Goal: Task Accomplishment & Management: Manage account settings

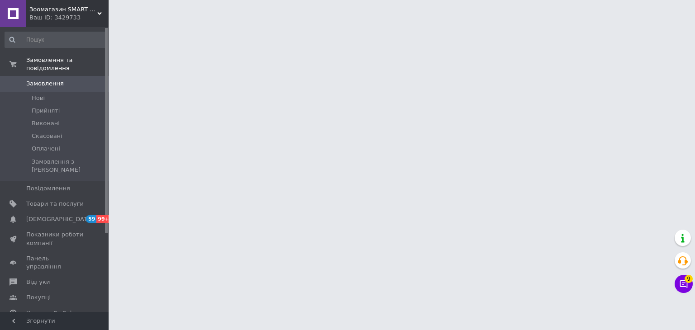
click at [81, 18] on div "Ваш ID: 3429733" at bounding box center [68, 18] width 79 height 8
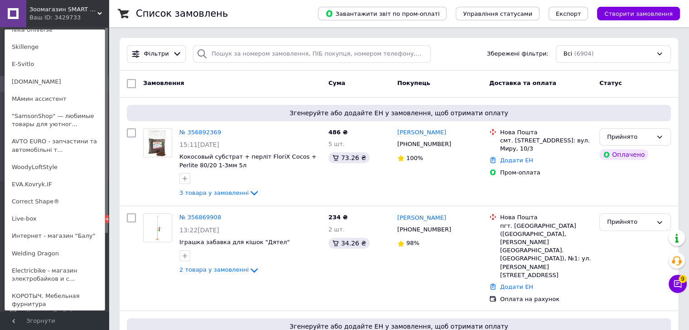
scroll to position [243, 0]
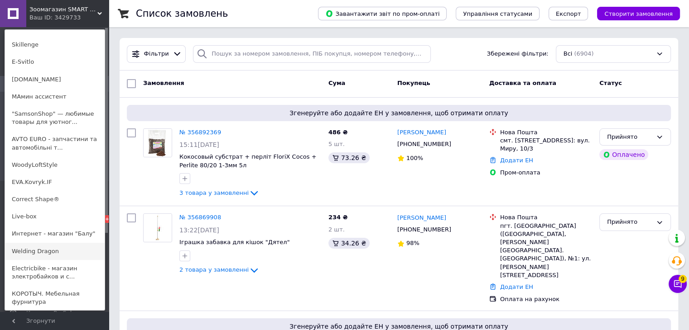
click at [38, 243] on link "Welding Dragon" at bounding box center [55, 251] width 100 height 17
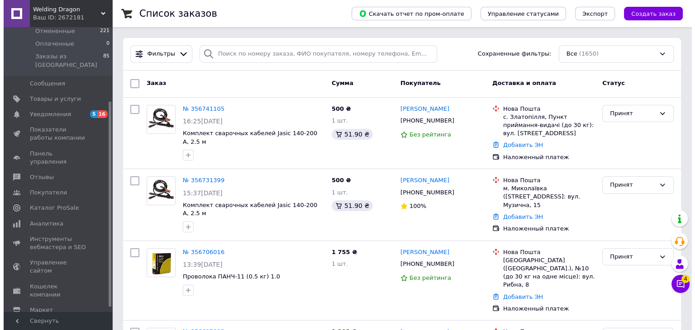
scroll to position [109, 0]
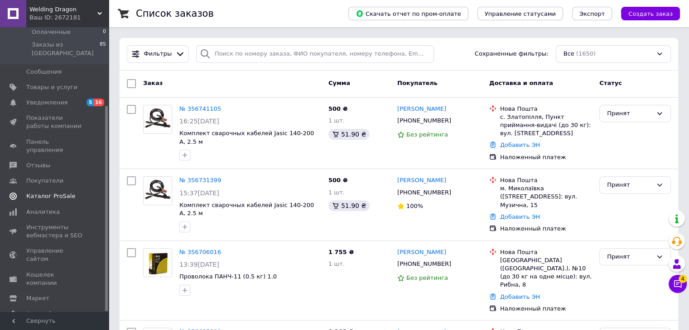
click at [50, 192] on span "Каталог ProSale" at bounding box center [50, 196] width 49 height 8
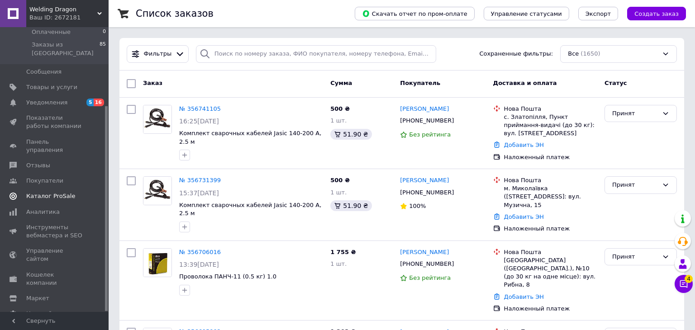
scroll to position [36, 0]
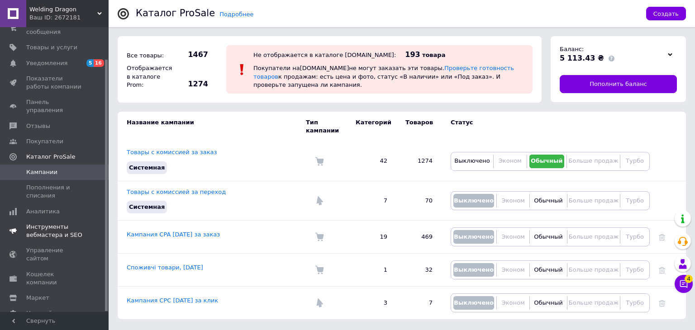
click at [56, 223] on span "Инструменты вебмастера и SEO" at bounding box center [54, 231] width 57 height 16
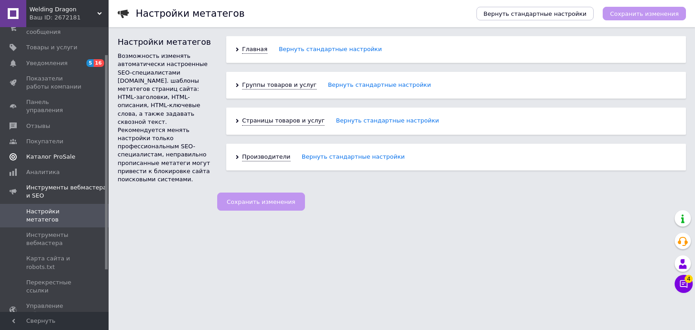
click at [44, 153] on span "Каталог ProSale" at bounding box center [50, 157] width 49 height 8
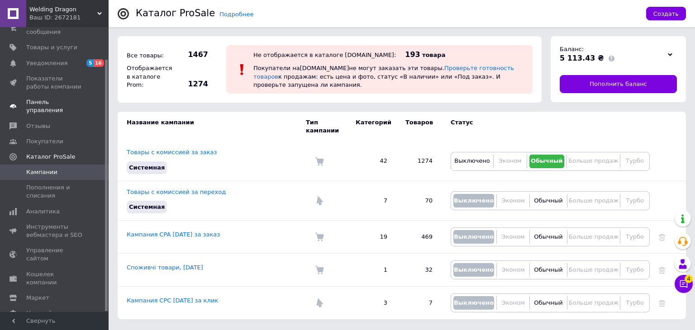
click at [67, 98] on span "Панель управления" at bounding box center [54, 106] width 57 height 16
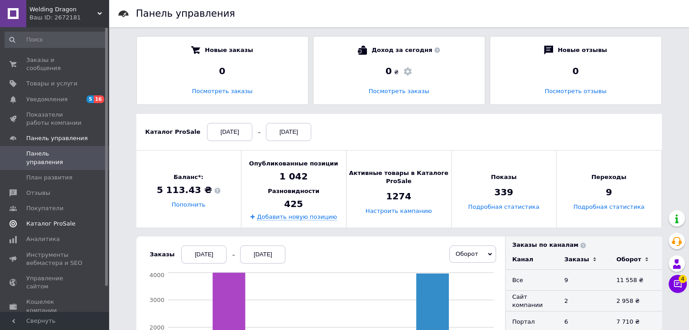
click at [54, 220] on span "Каталог ProSale" at bounding box center [50, 224] width 49 height 8
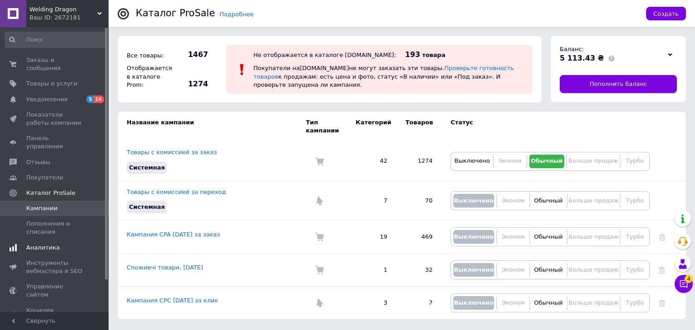
click at [34, 244] on span "Аналитика" at bounding box center [43, 248] width 34 height 8
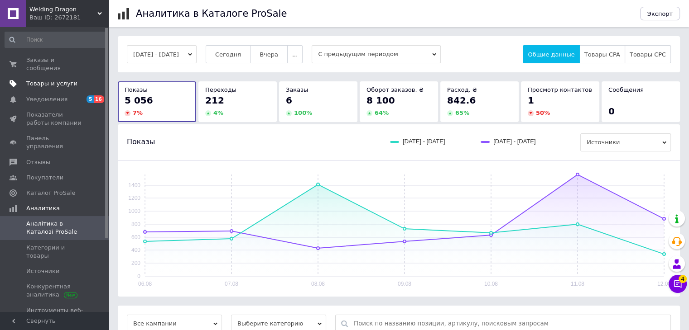
click at [51, 80] on span "Товары и услуги" at bounding box center [51, 84] width 51 height 8
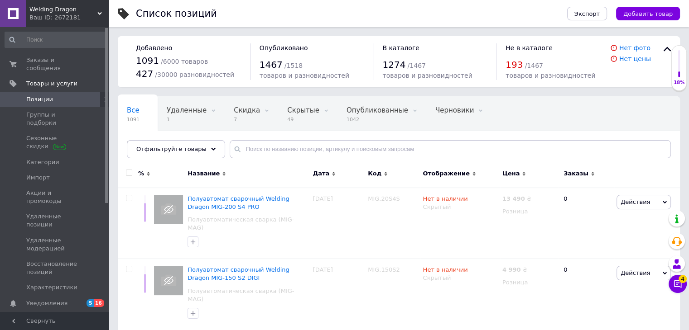
click at [128, 172] on input "checkbox" at bounding box center [129, 173] width 6 height 6
checkbox input "true"
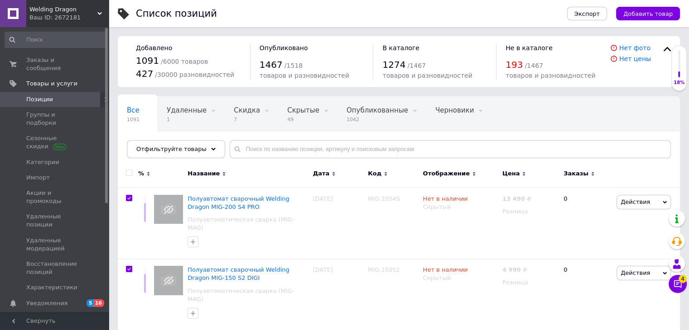
checkbox input "true"
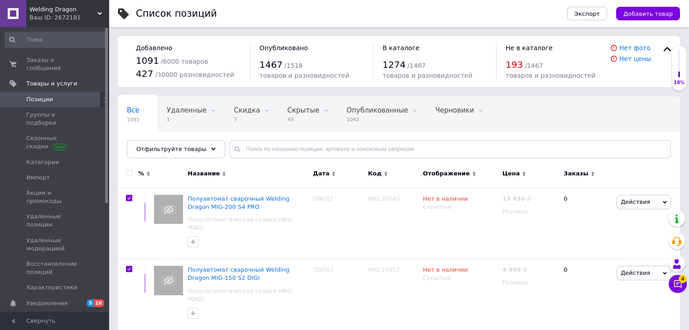
checkbox input "true"
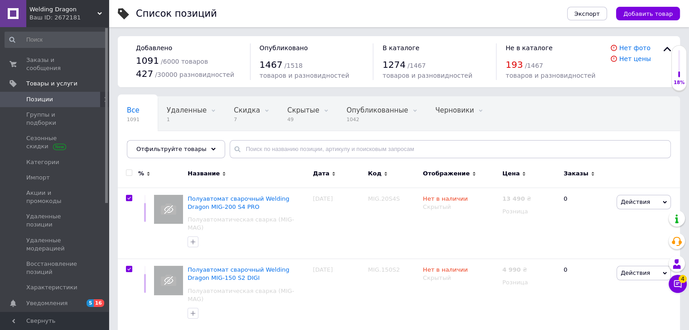
checkbox input "true"
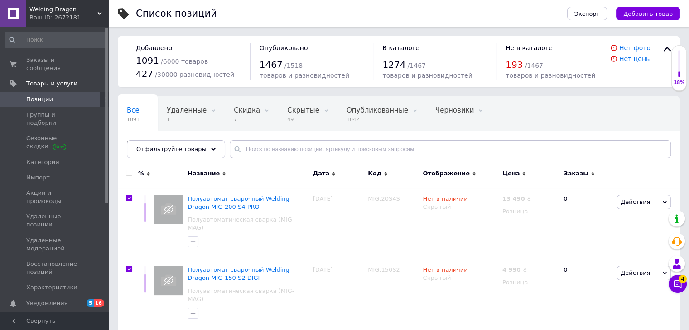
checkbox input "true"
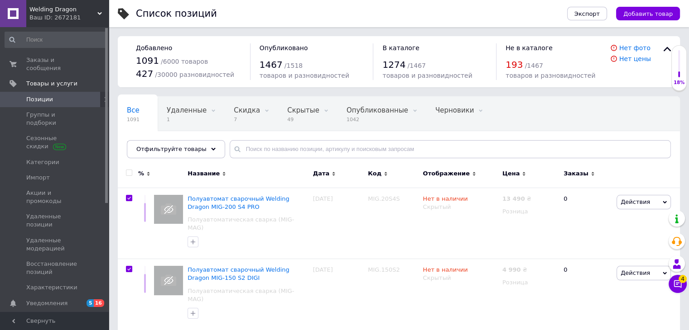
checkbox input "true"
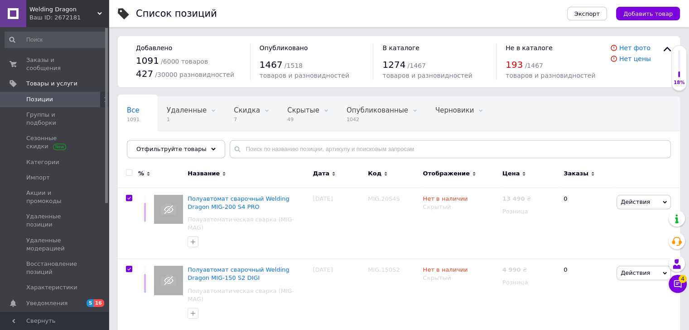
checkbox input "true"
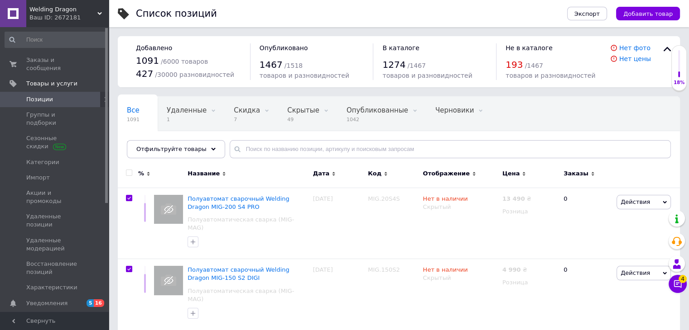
checkbox input "true"
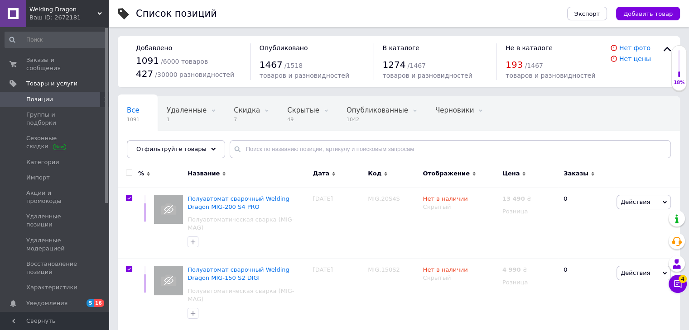
checkbox input "true"
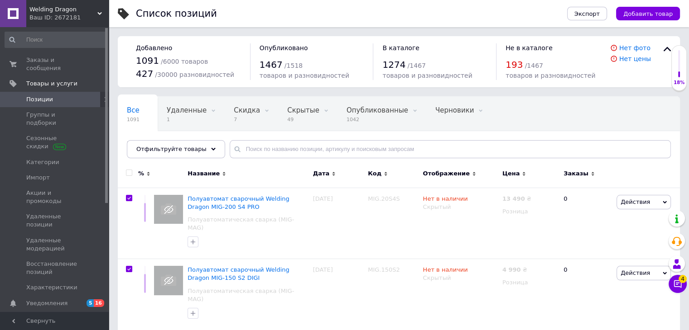
checkbox input "true"
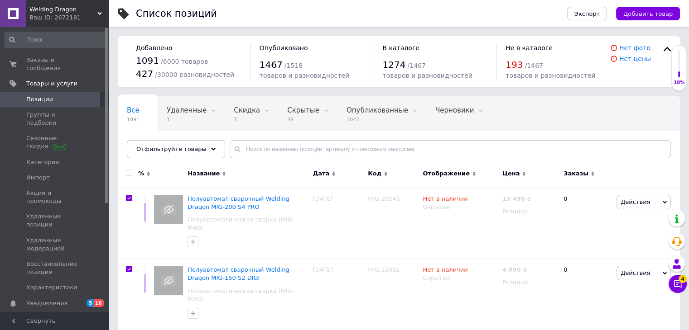
checkbox input "true"
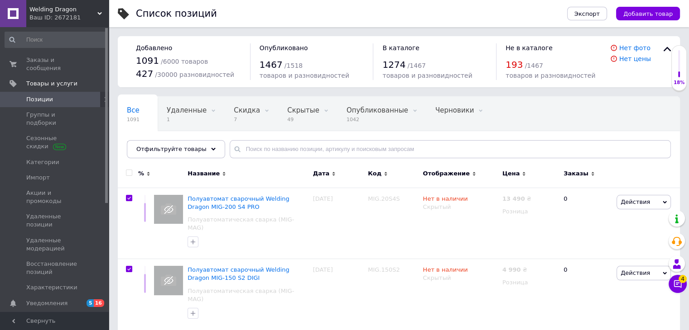
checkbox input "true"
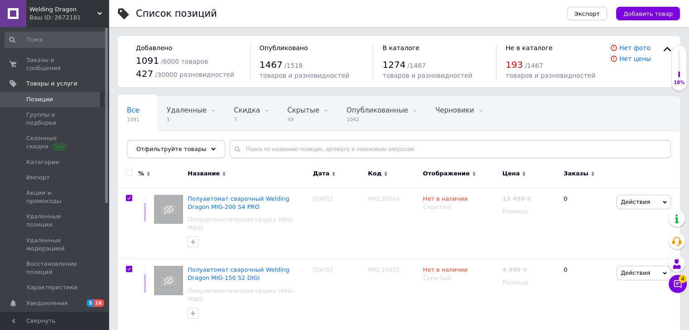
checkbox input "true"
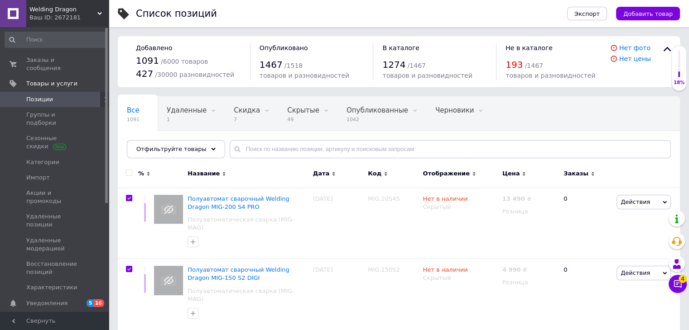
checkbox input "true"
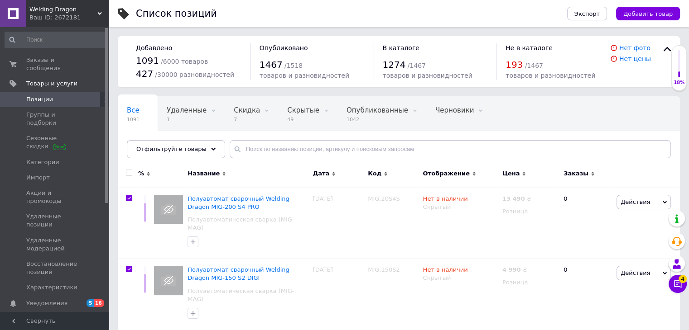
checkbox input "true"
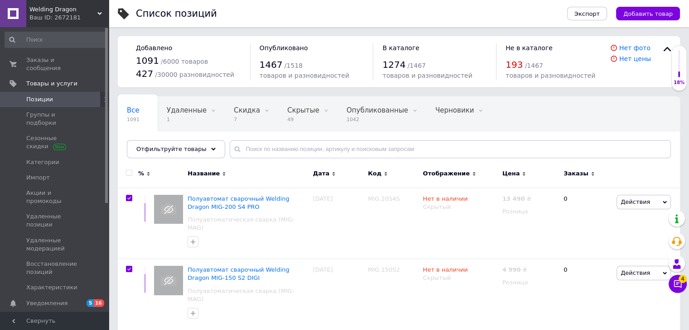
checkbox input "true"
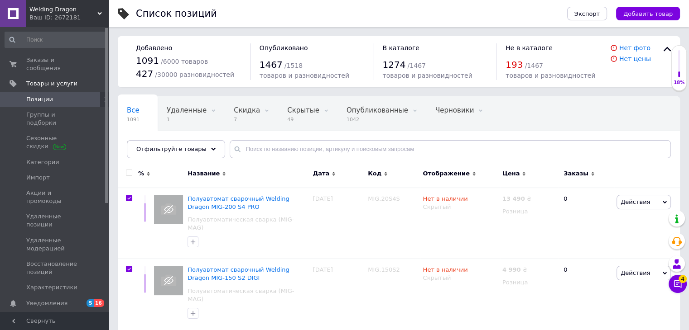
checkbox input "true"
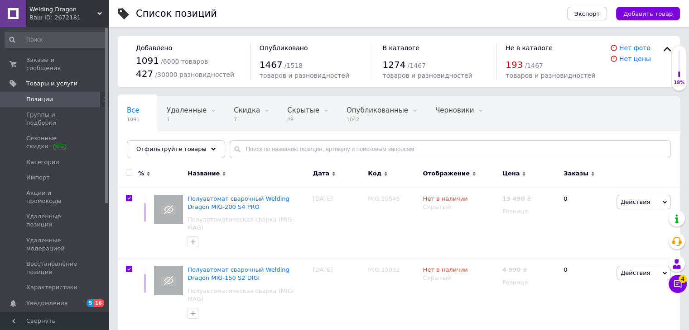
checkbox input "true"
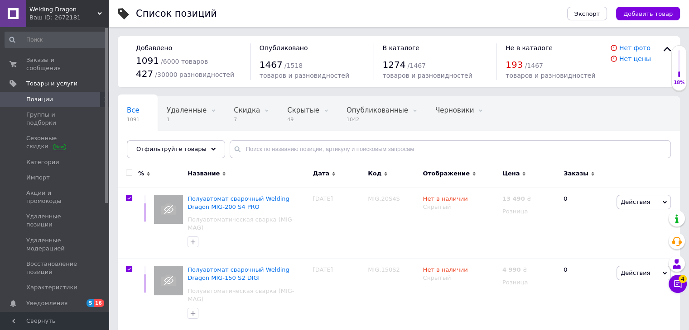
checkbox input "true"
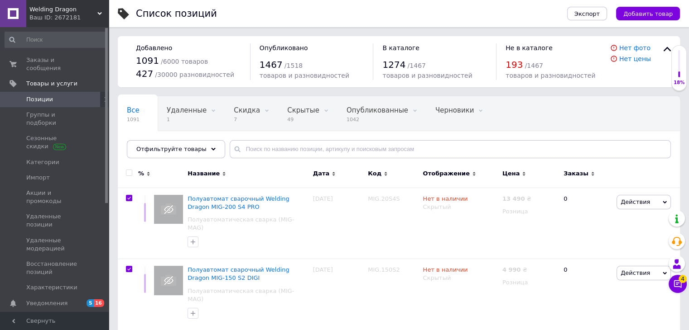
checkbox input "true"
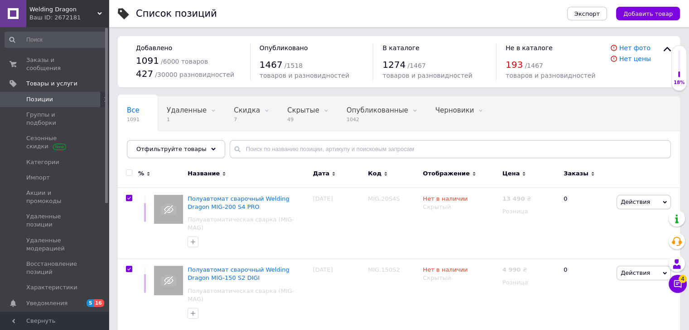
checkbox input "true"
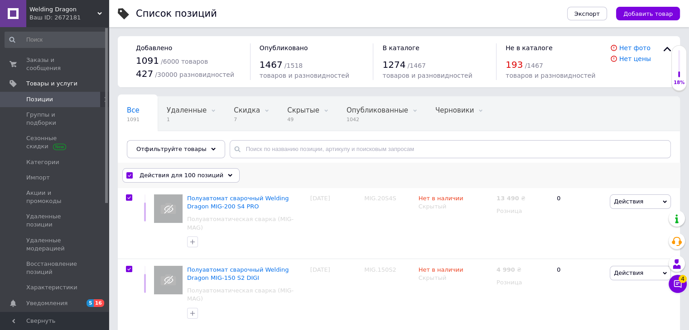
drag, startPoint x: 128, startPoint y: 172, endPoint x: 118, endPoint y: 165, distance: 12.7
click at [118, 165] on div "Действия для 100 позиций Выбрать все 1091 позиция Выбраны все 1091 позиция Отме…" at bounding box center [399, 176] width 562 height 24
click at [132, 179] on div "Действия для 100 позиций" at bounding box center [180, 175] width 117 height 14
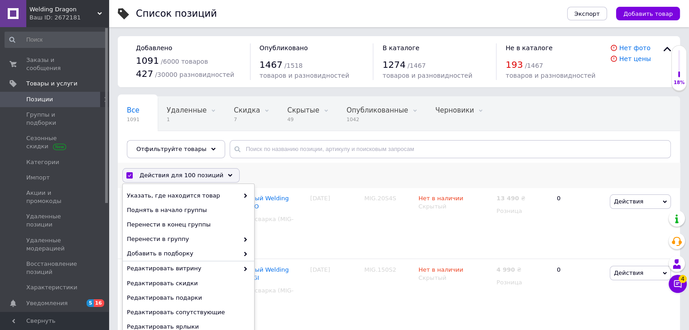
click at [129, 177] on input "checkbox" at bounding box center [129, 176] width 6 height 6
checkbox input "false"
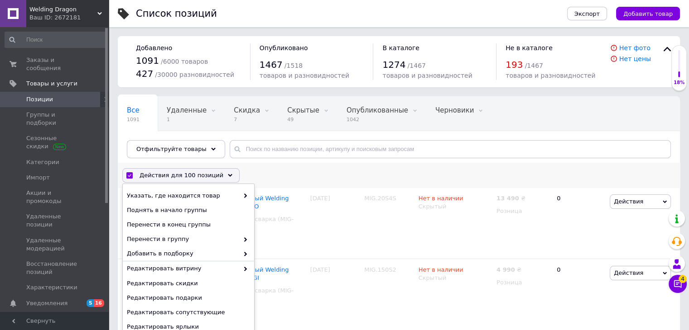
checkbox input "false"
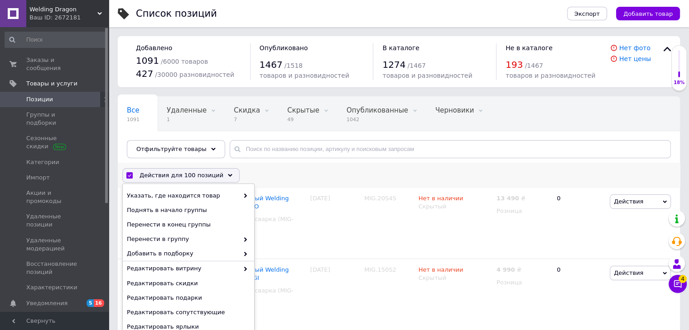
checkbox input "false"
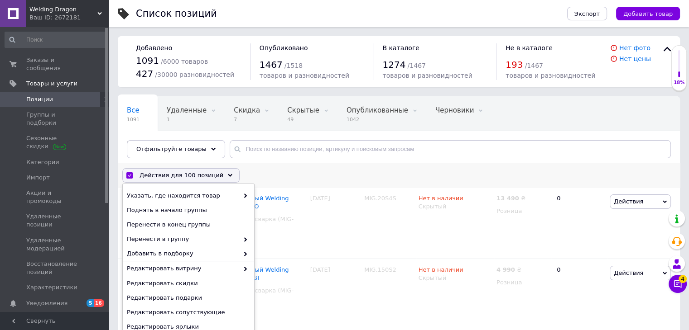
checkbox input "false"
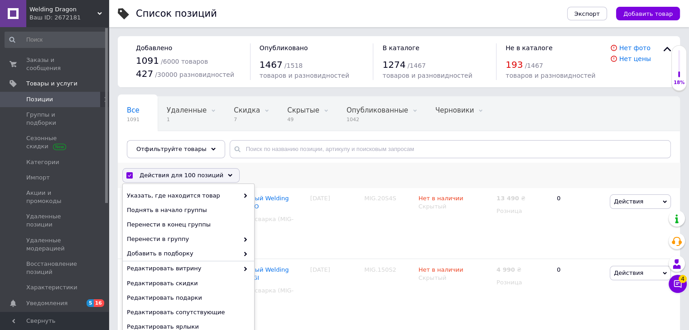
checkbox input "false"
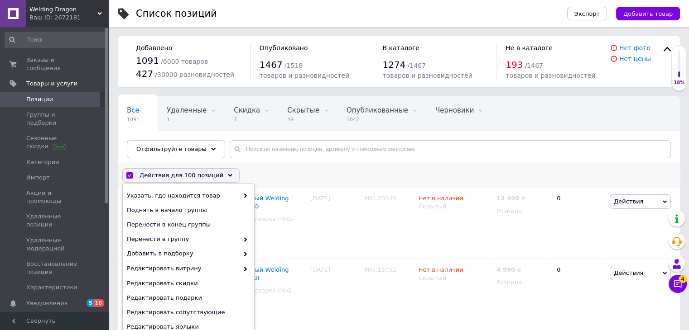
checkbox input "false"
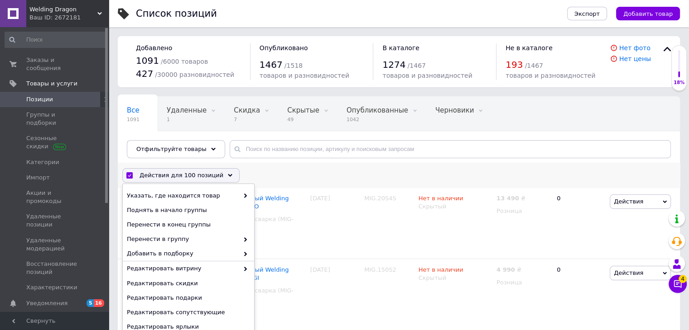
checkbox input "false"
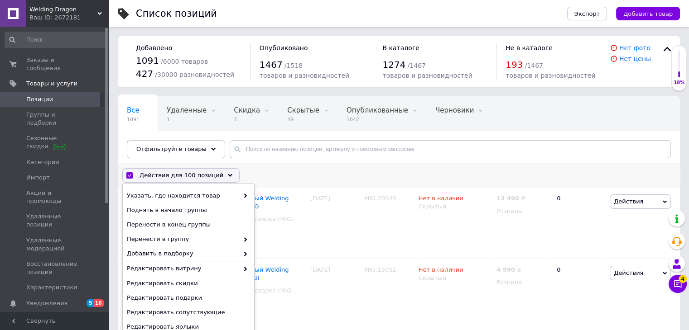
checkbox input "false"
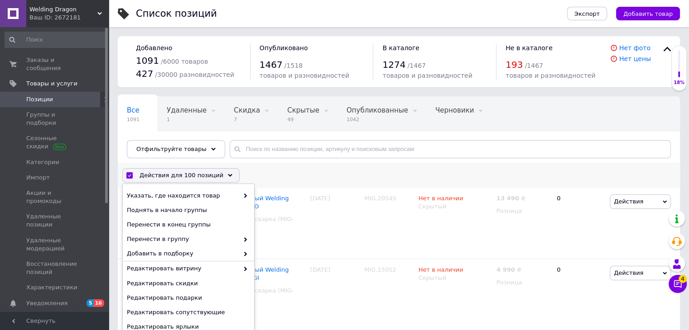
checkbox input "false"
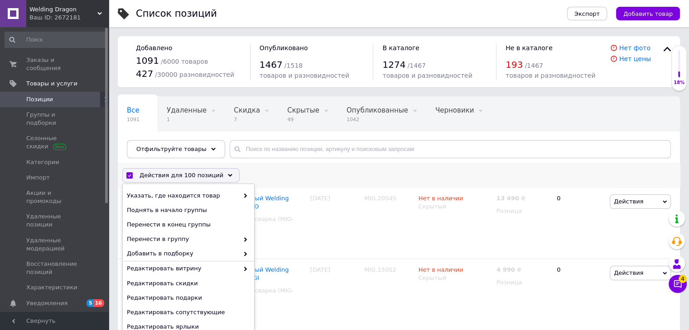
checkbox input "false"
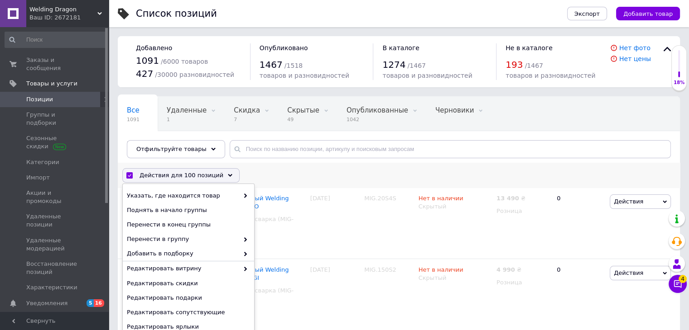
checkbox input "false"
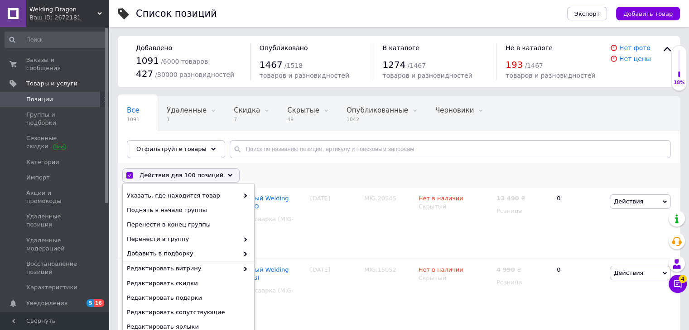
checkbox input "false"
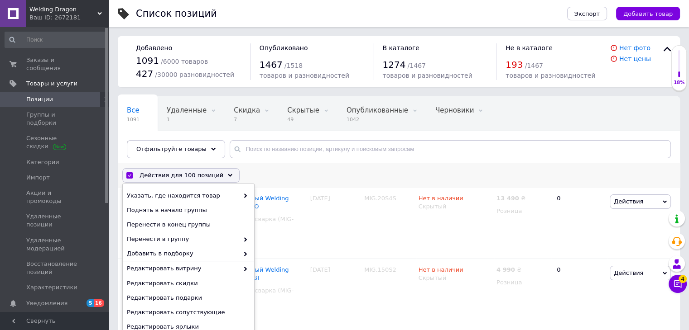
checkbox input "false"
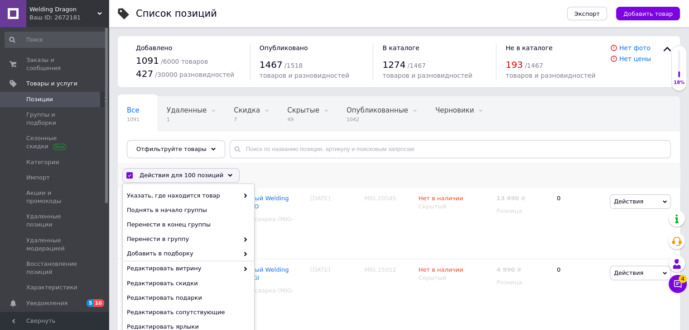
checkbox input "false"
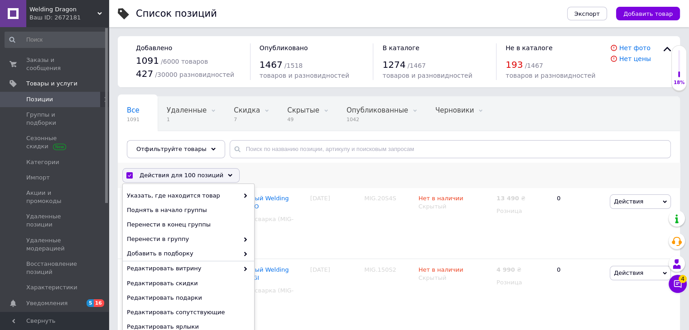
checkbox input "false"
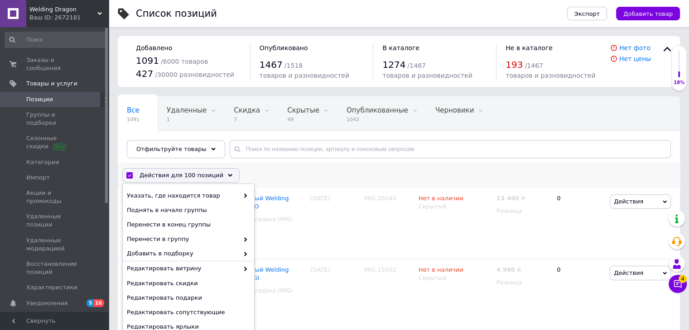
checkbox input "false"
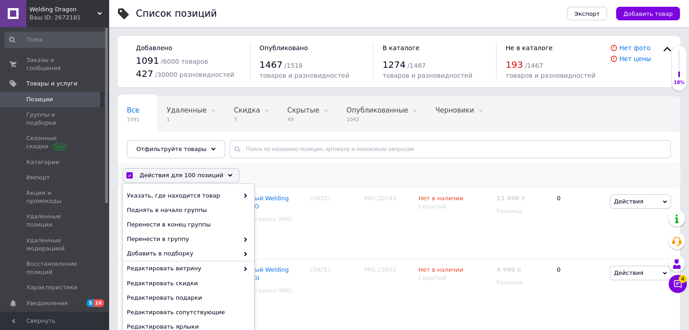
checkbox input "false"
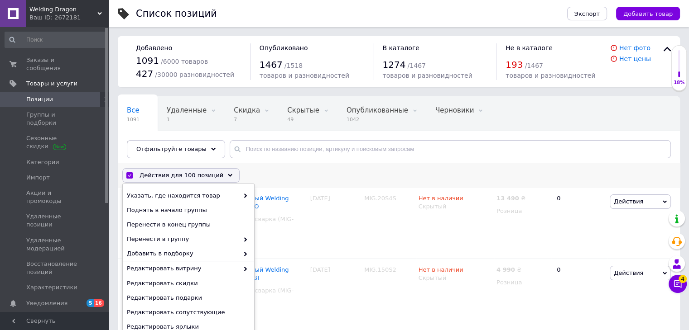
checkbox input "false"
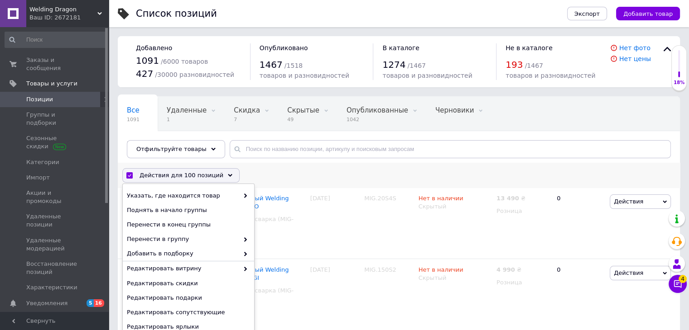
checkbox input "false"
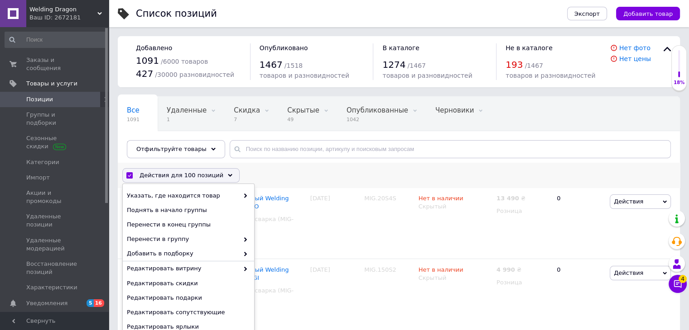
checkbox input "false"
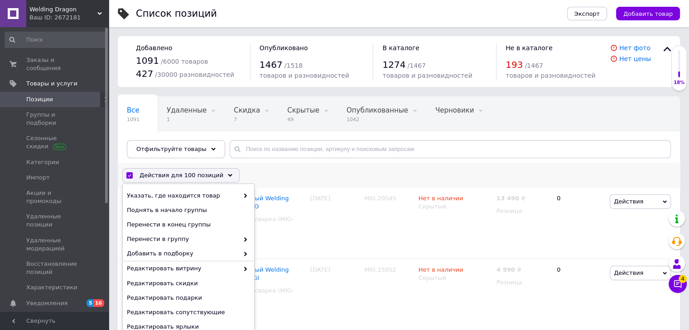
checkbox input "false"
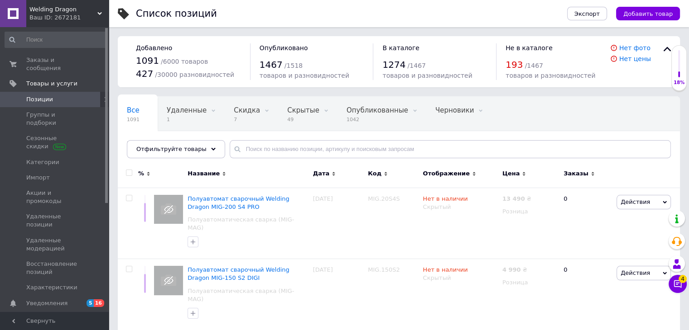
click at [38, 170] on link "Импорт" at bounding box center [55, 177] width 111 height 15
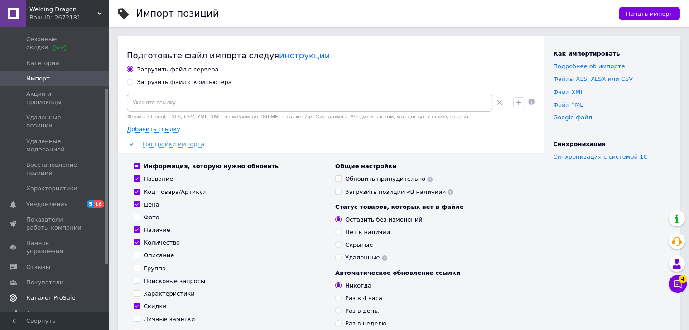
click at [53, 294] on span "Каталог ProSale" at bounding box center [50, 298] width 49 height 8
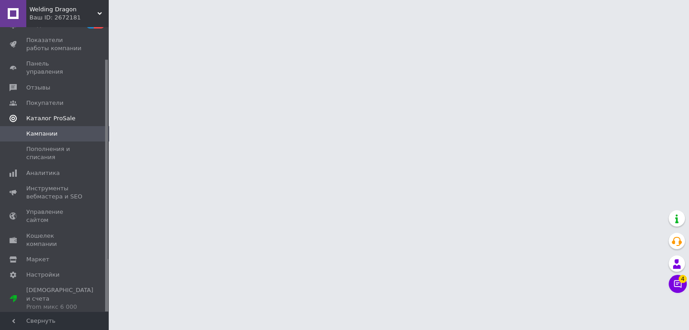
scroll to position [36, 0]
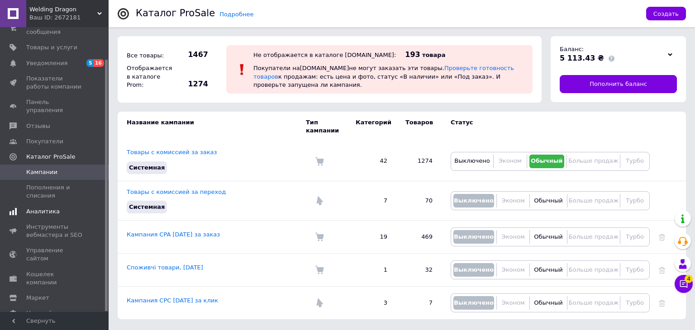
click at [45, 208] on span "Аналитика" at bounding box center [43, 212] width 34 height 8
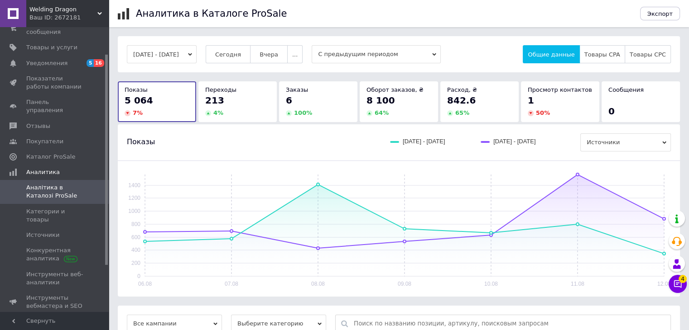
click at [193, 55] on button "06.08.2025 - 12.08.2025" at bounding box center [162, 54] width 70 height 18
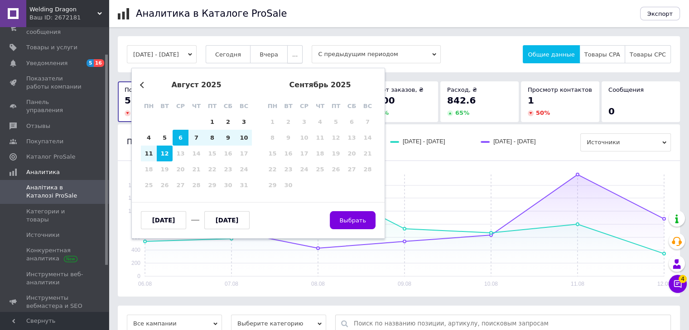
click at [299, 53] on button "..." at bounding box center [294, 54] width 15 height 18
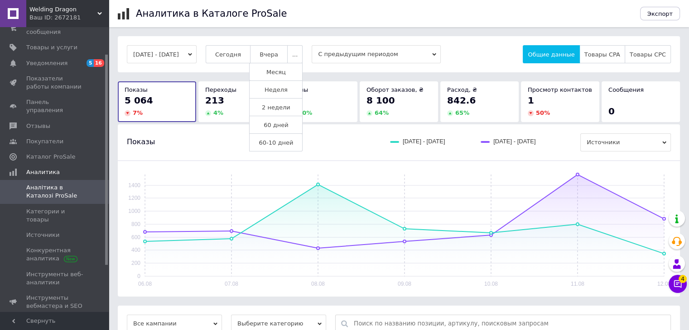
click at [288, 128] on span "60 дней" at bounding box center [275, 125] width 25 height 7
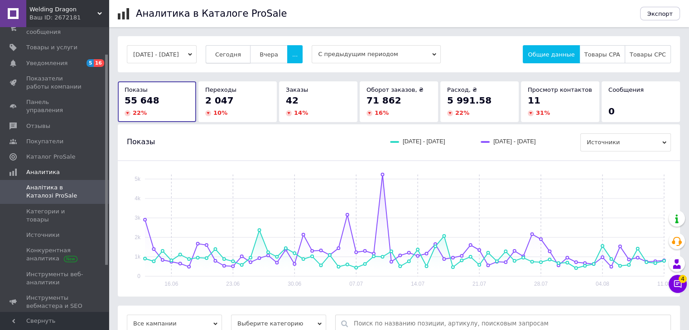
click at [233, 56] on span "Сегодня" at bounding box center [228, 54] width 26 height 7
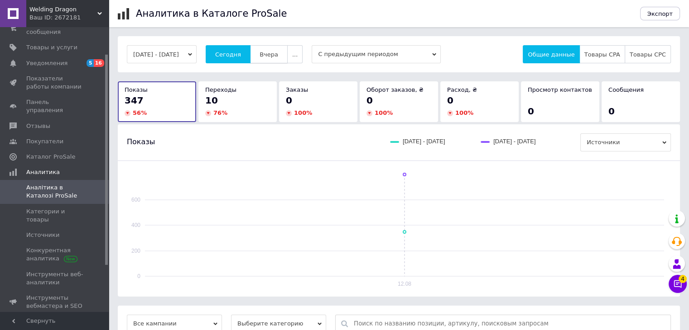
click at [278, 57] on span "Вчера" at bounding box center [268, 54] width 19 height 7
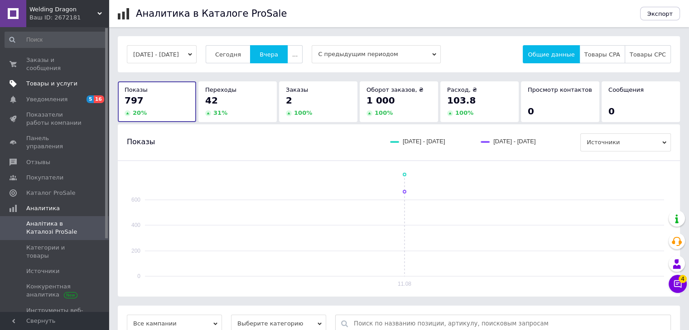
click at [48, 80] on span "Товары и услуги" at bounding box center [51, 84] width 51 height 8
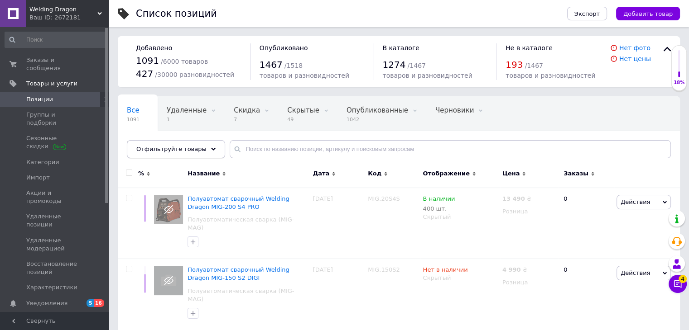
click at [187, 153] on span "Отфильтруйте товары" at bounding box center [171, 149] width 70 height 7
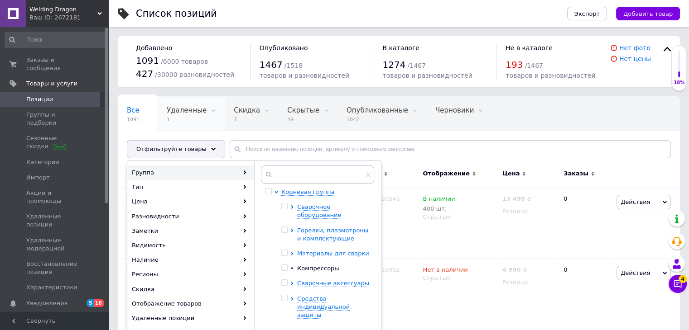
click at [214, 128] on div "Удаленные 1" at bounding box center [191, 114] width 67 height 34
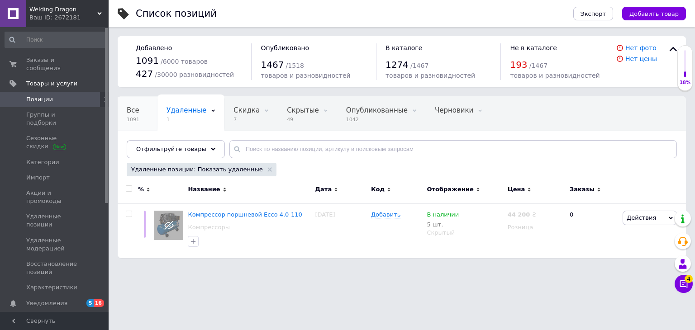
click at [141, 118] on div "Все 1091" at bounding box center [138, 114] width 40 height 34
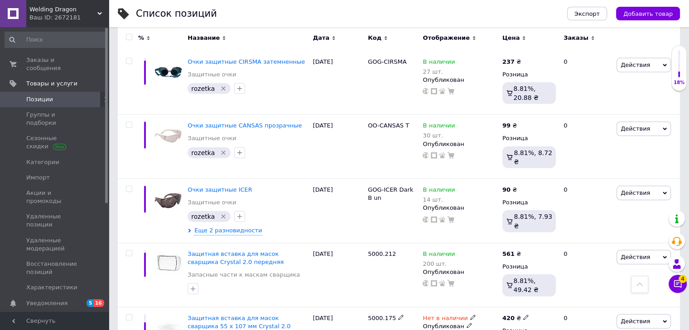
scroll to position [6341, 0]
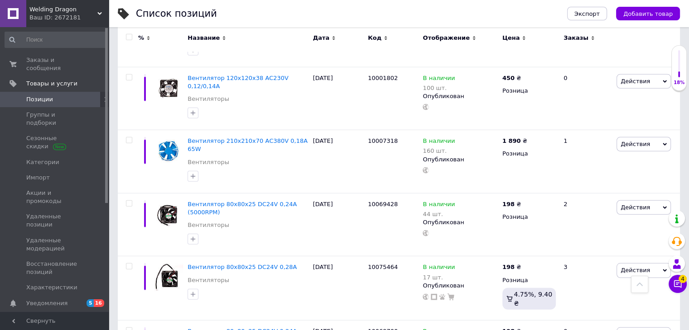
scroll to position [6111, 0]
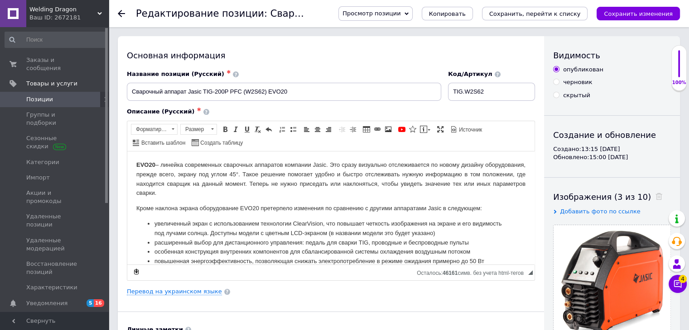
click at [124, 11] on icon at bounding box center [121, 13] width 7 height 7
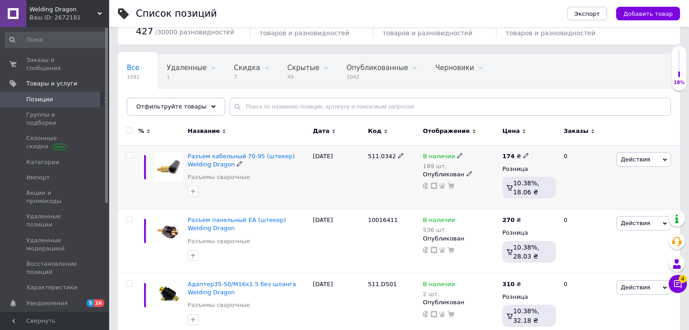
scroll to position [69, 0]
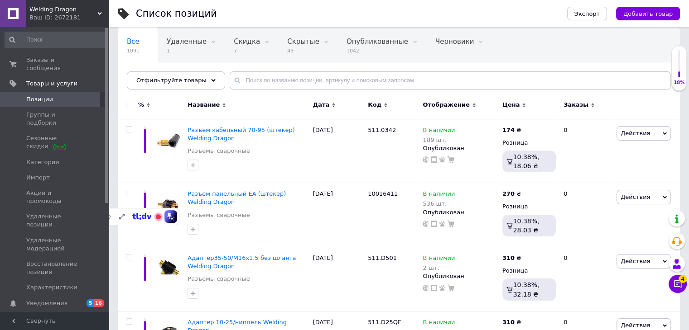
click at [73, 21] on div "Ваш ID: 2672181" at bounding box center [68, 18] width 79 height 8
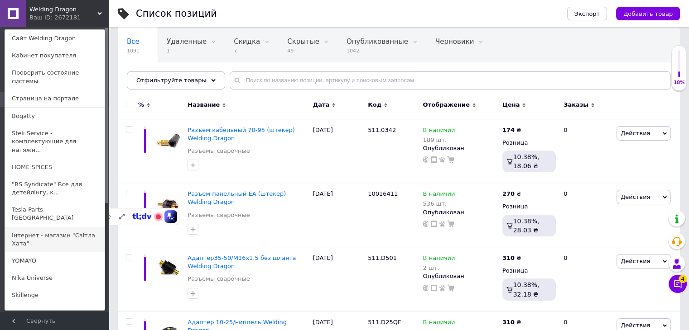
scroll to position [936, 0]
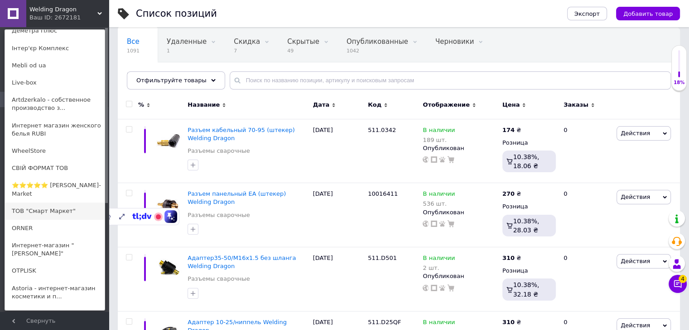
click at [58, 203] on link "ТОВ "Смарт Маркет"" at bounding box center [55, 211] width 100 height 17
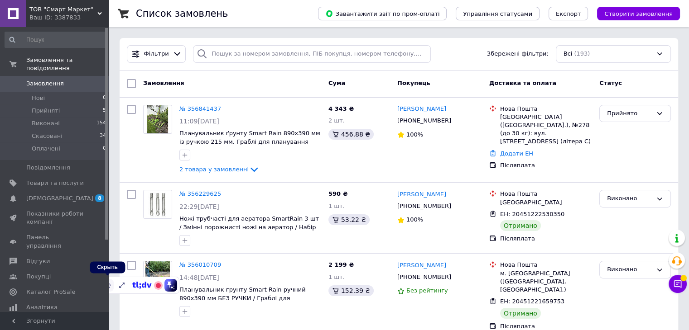
click at [110, 287] on icon at bounding box center [107, 286] width 7 height 6
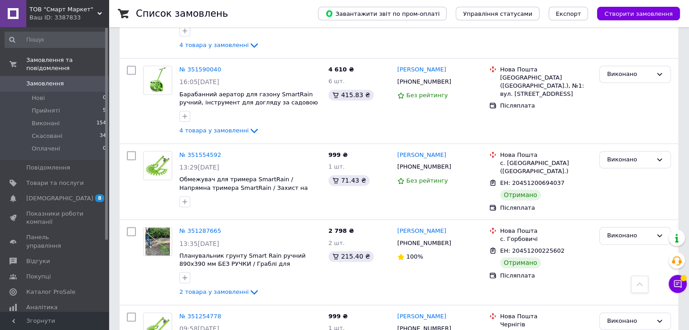
scroll to position [1302, 0]
click at [63, 179] on span "Товари та послуги" at bounding box center [54, 183] width 57 height 8
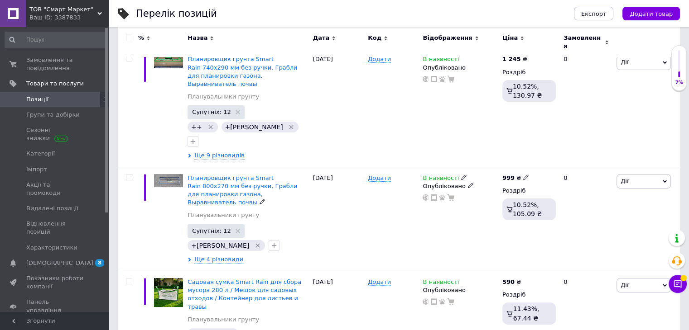
scroll to position [155, 0]
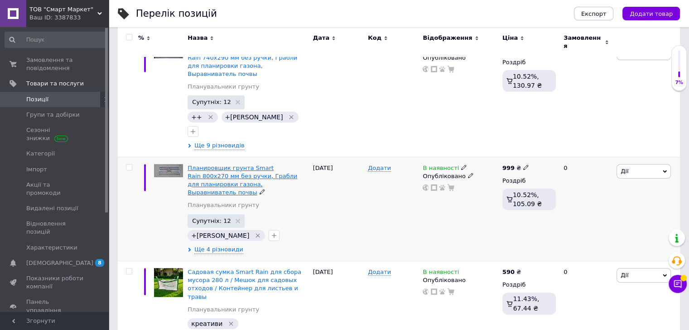
click at [223, 165] on span "Планировщик грунта Smart Rain 800х270 мм без ручки, Грабли для планировки газон…" at bounding box center [242, 181] width 110 height 32
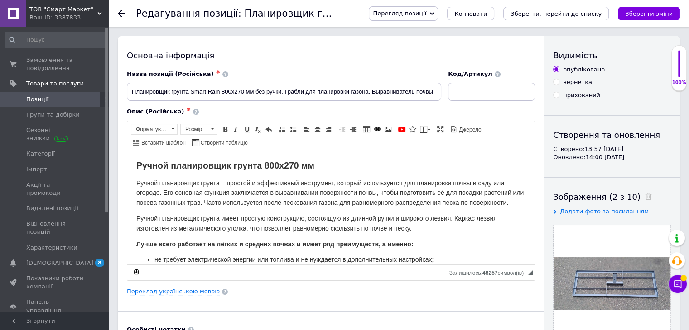
click at [426, 13] on span "Перегляд позиції" at bounding box center [399, 13] width 53 height 7
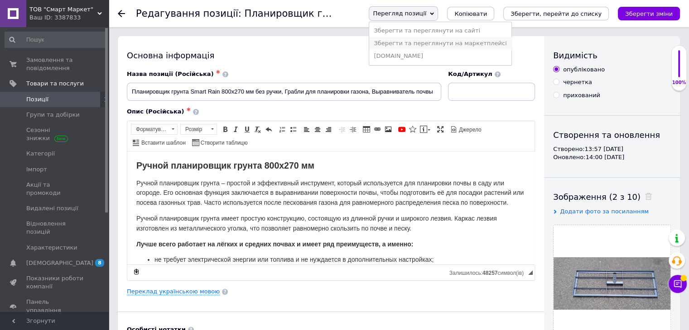
click at [442, 46] on li "Зберегти та переглянути на маркетплейсі" at bounding box center [440, 43] width 142 height 13
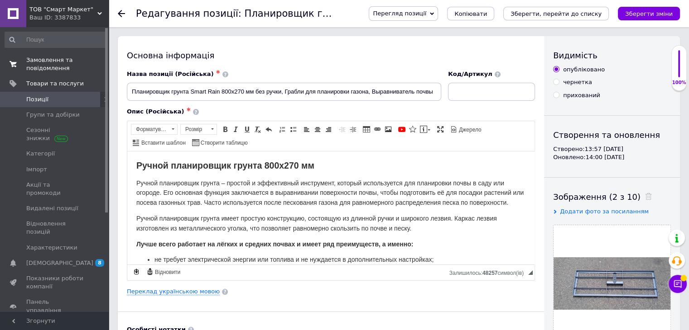
click at [50, 66] on span "Замовлення та повідомлення" at bounding box center [54, 64] width 57 height 16
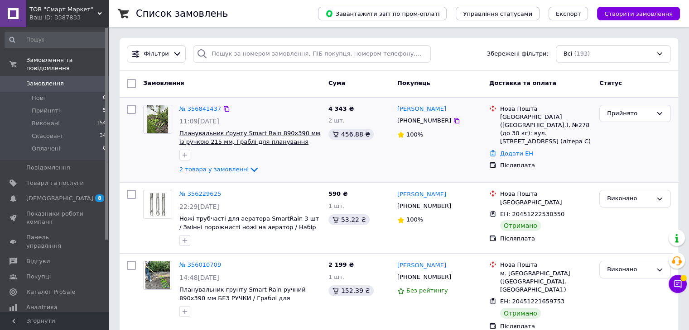
click at [204, 144] on span "Планувальник ґрунту Smart Rain 890х390 мм із ручкою 215 мм, Граблі для плануван…" at bounding box center [249, 142] width 141 height 24
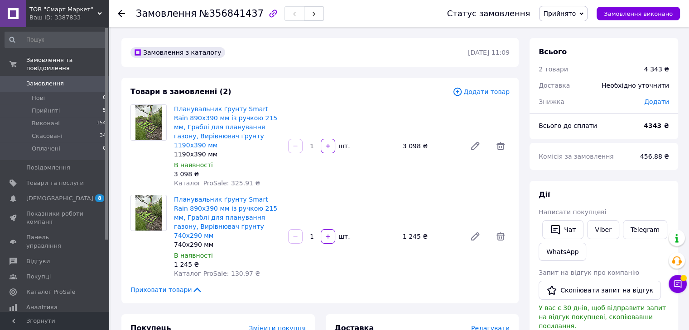
click at [351, 11] on div "Замовлення №356841437" at bounding box center [282, 13] width 293 height 27
click at [57, 195] on span "[DEMOGRAPHIC_DATA]" at bounding box center [59, 199] width 67 height 8
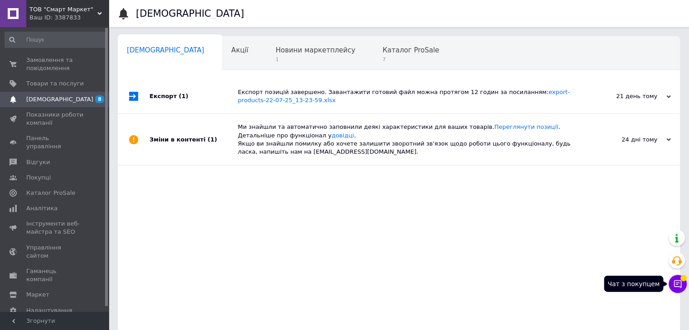
click at [677, 281] on icon at bounding box center [677, 284] width 9 height 9
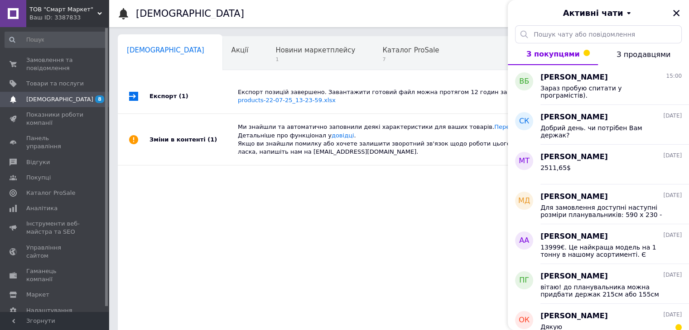
click at [632, 60] on button "З продавцями" at bounding box center [643, 54] width 91 height 22
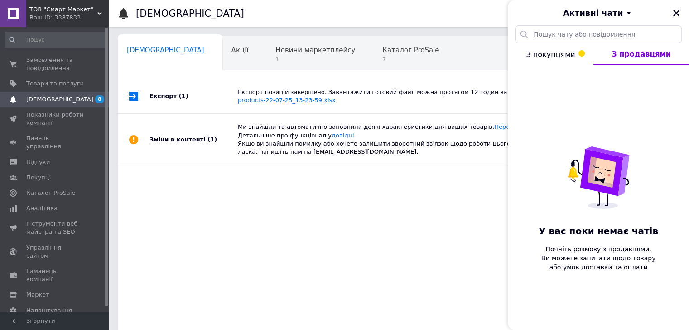
click at [557, 57] on span "З покупцями" at bounding box center [550, 54] width 49 height 9
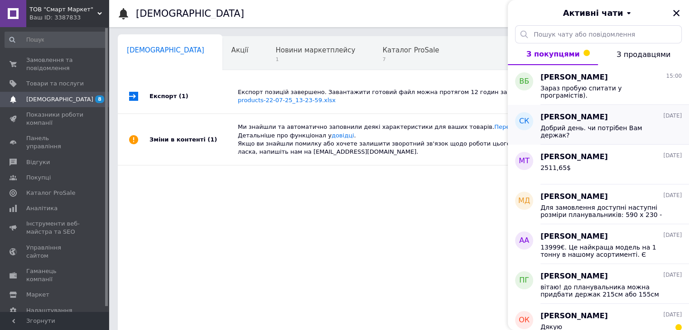
click at [588, 136] on div "Добрий день. чи потрібен Вам держак?" at bounding box center [604, 131] width 129 height 14
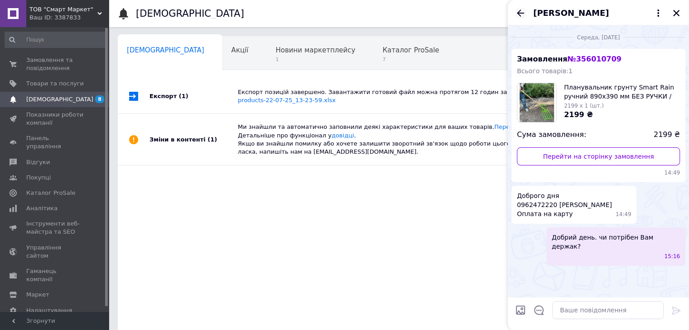
click at [518, 13] on icon "Назад" at bounding box center [520, 13] width 7 height 7
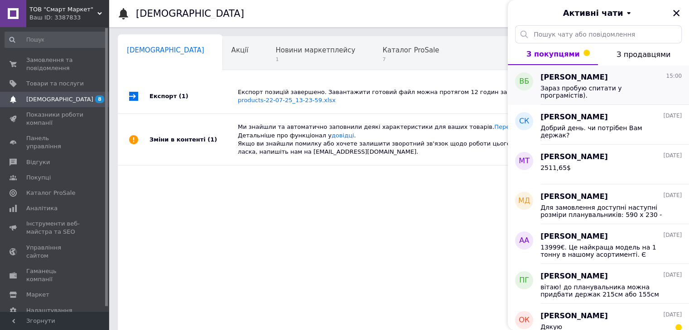
click at [583, 84] on div "Зараз пробую спитати у програмістів)." at bounding box center [610, 91] width 141 height 16
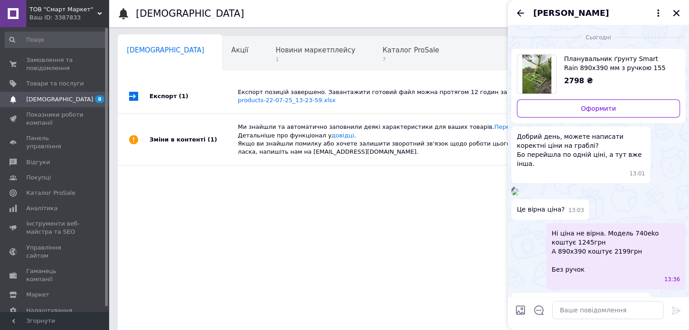
click at [601, 66] on span "Планувальник ґрунту Smart Rain 890х390 мм з ручкою 155 мм, Граблі для плануванн…" at bounding box center [618, 63] width 109 height 18
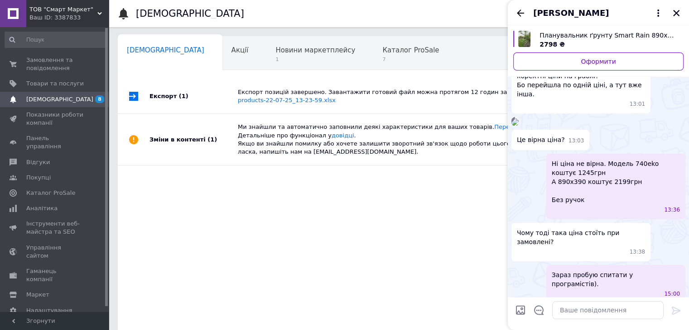
scroll to position [45, 0]
click at [58, 87] on span "Товари та послуги" at bounding box center [54, 84] width 57 height 8
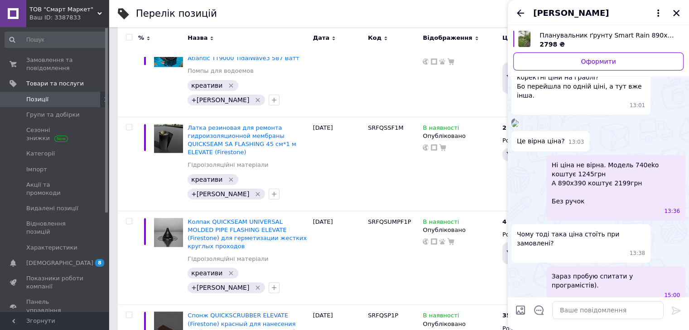
scroll to position [1012, 0]
click at [677, 14] on icon "Закрити" at bounding box center [676, 13] width 6 height 6
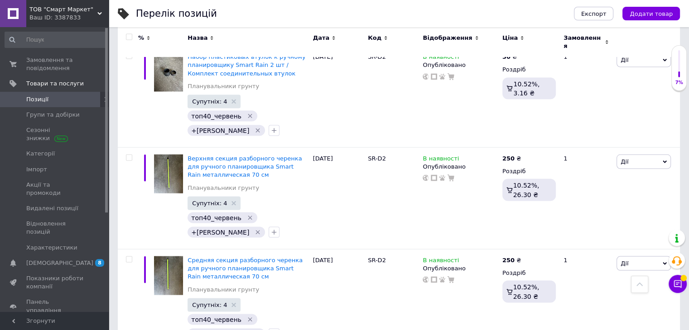
scroll to position [1756, 0]
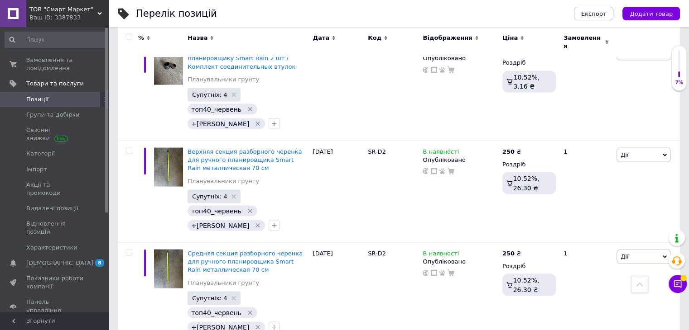
click at [251, 24] on div "Перелік позицій" at bounding box center [346, 13] width 420 height 27
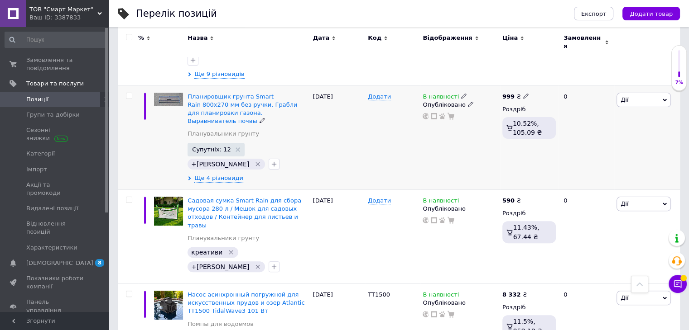
scroll to position [0, 0]
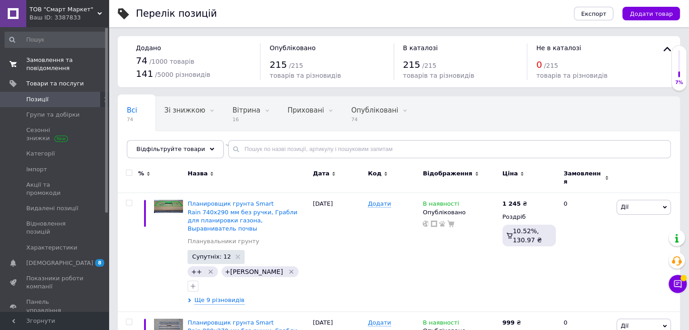
click at [52, 63] on span "Замовлення та повідомлення" at bounding box center [54, 64] width 57 height 16
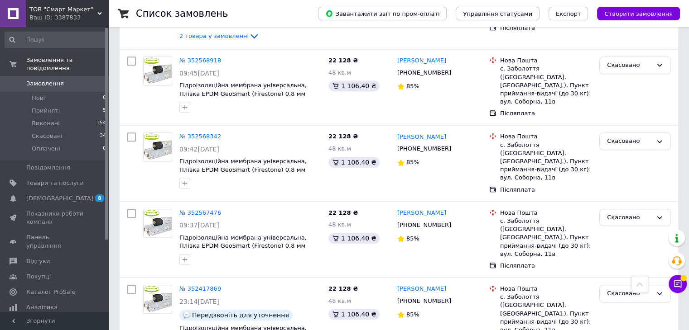
scroll to position [740, 0]
drag, startPoint x: 416, startPoint y: 140, endPoint x: 405, endPoint y: 141, distance: 11.4
click at [405, 159] on div "85%" at bounding box center [412, 163] width 15 height 9
click at [455, 145] on div "Микола Пашко +380983156804 85%" at bounding box center [439, 163] width 92 height 68
click at [632, 137] on div "Скасовано" at bounding box center [629, 142] width 45 height 10
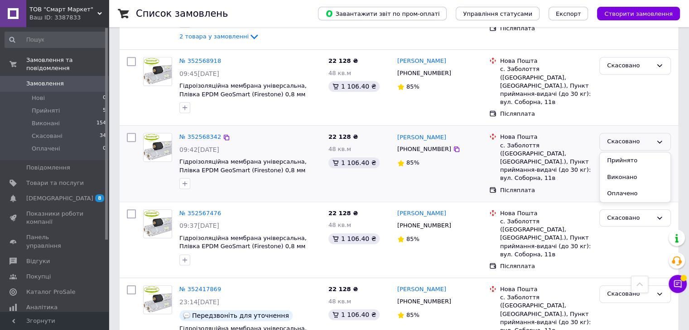
click at [632, 137] on div "Скасовано" at bounding box center [629, 142] width 45 height 10
click at [628, 137] on div "Скасовано" at bounding box center [629, 142] width 45 height 10
click at [626, 133] on div "Скасовано Прийнято Виконано Оплачено" at bounding box center [635, 142] width 72 height 18
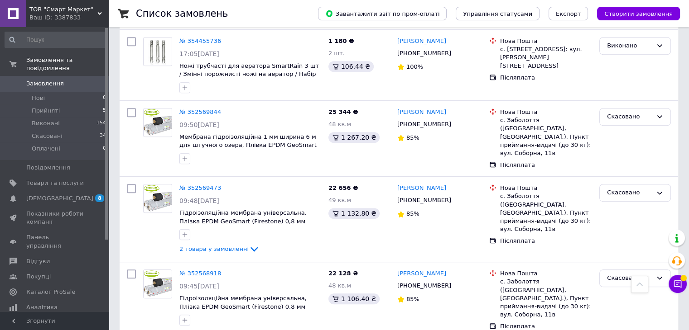
scroll to position [527, 0]
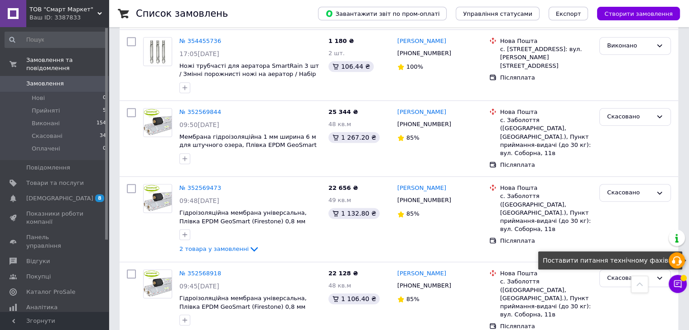
click at [678, 263] on icon at bounding box center [676, 261] width 11 height 11
click at [677, 262] on icon at bounding box center [676, 261] width 11 height 11
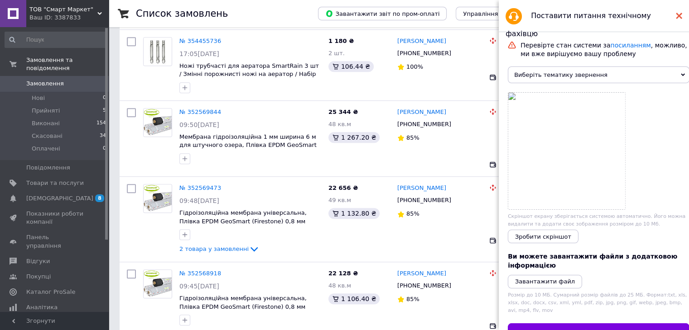
click at [678, 20] on div at bounding box center [678, 16] width 6 height 18
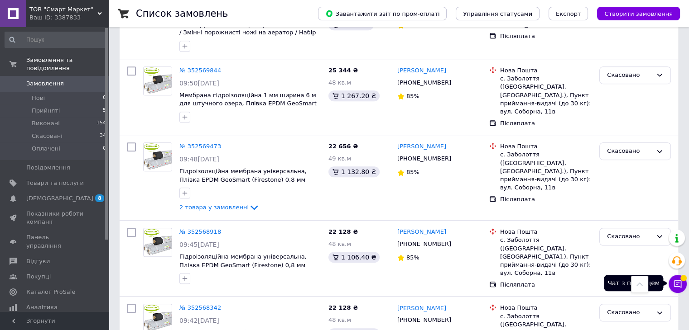
scroll to position [570, 0]
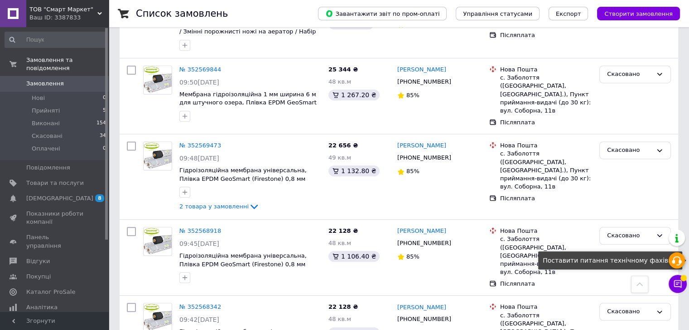
click at [671, 258] on icon at bounding box center [676, 261] width 11 height 11
click at [677, 263] on icon at bounding box center [676, 261] width 11 height 11
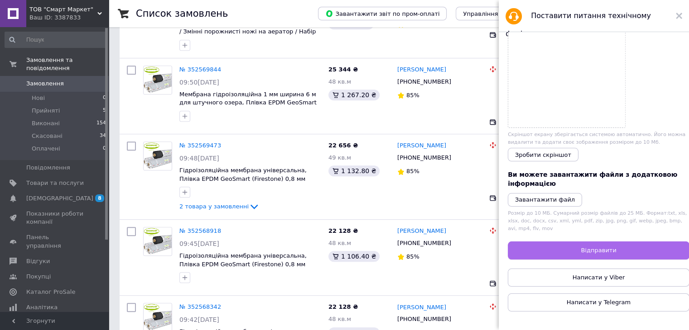
scroll to position [0, 0]
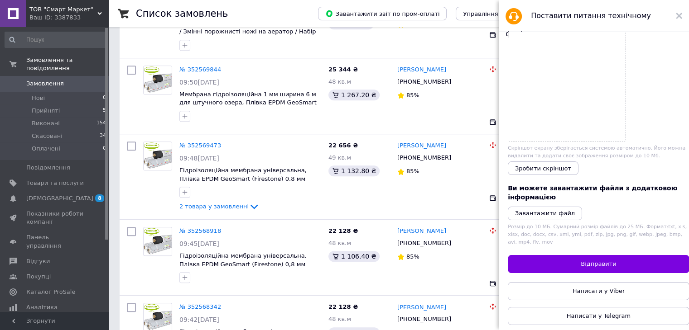
click at [681, 25] on div "Поставити питання технічному фахівцю" at bounding box center [593, 16] width 190 height 32
click at [677, 11] on div at bounding box center [678, 16] width 6 height 18
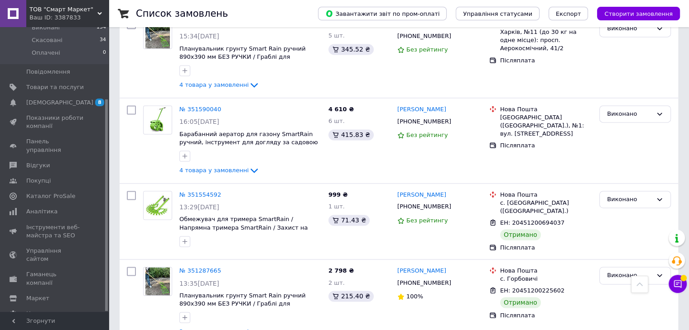
scroll to position [1344, 0]
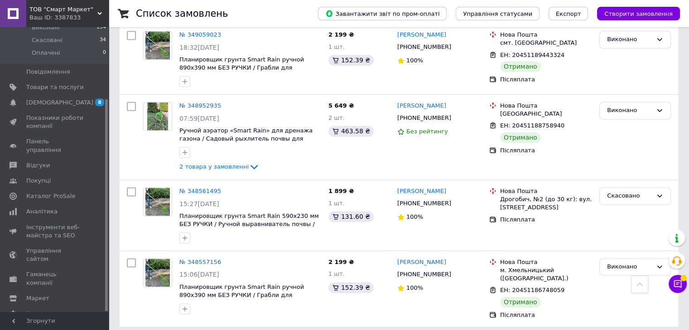
scroll to position [1363, 0]
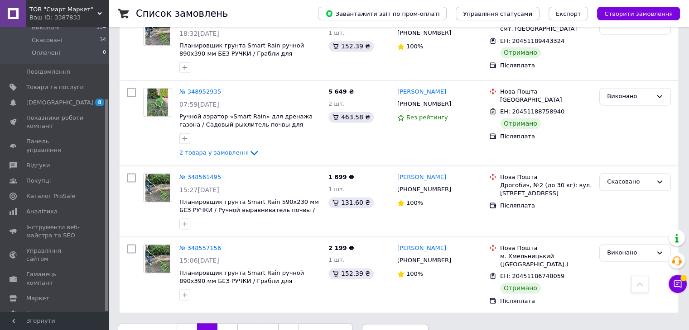
click at [223, 324] on link "3" at bounding box center [227, 333] width 20 height 19
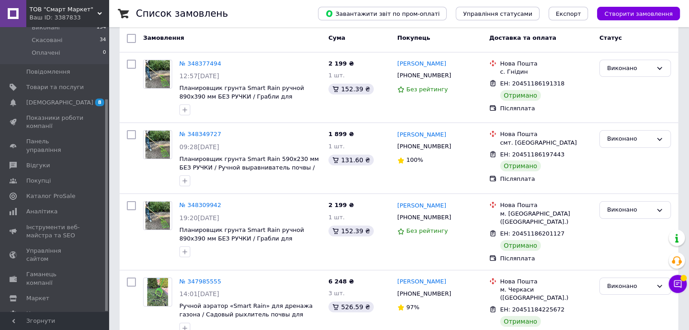
scroll to position [47, 0]
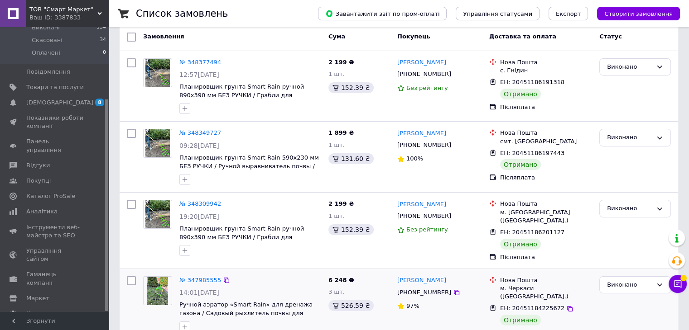
drag, startPoint x: 275, startPoint y: 208, endPoint x: 251, endPoint y: 264, distance: 60.9
click at [251, 269] on div "№ 347985555 14:01, 12.06.2025 Ручной аэратор «Smart Rain» для дренажа газона / …" at bounding box center [399, 311] width 558 height 85
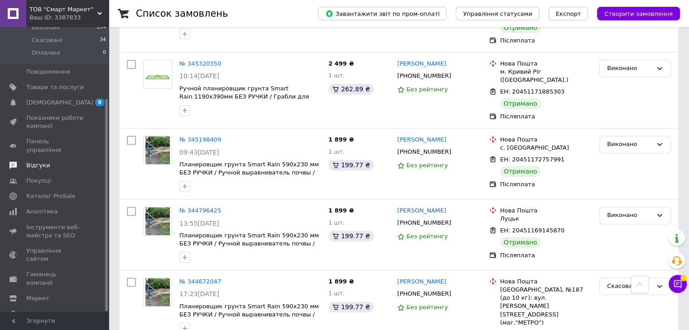
scroll to position [1248, 0]
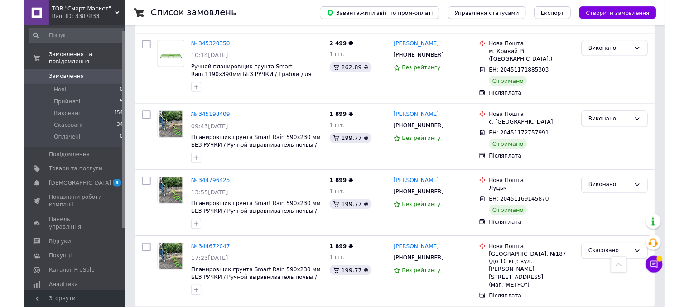
scroll to position [0, 0]
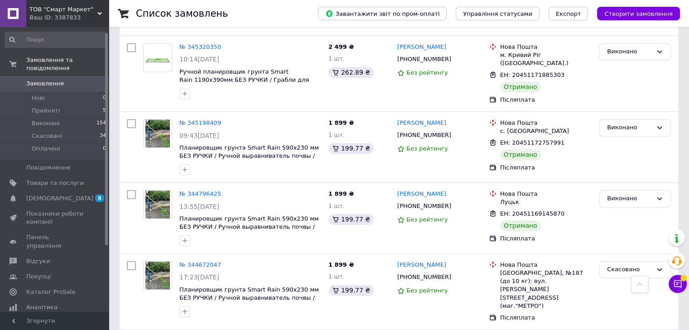
drag, startPoint x: 105, startPoint y: 124, endPoint x: 105, endPoint y: 52, distance: 72.9
click at [105, 52] on div at bounding box center [106, 140] width 3 height 212
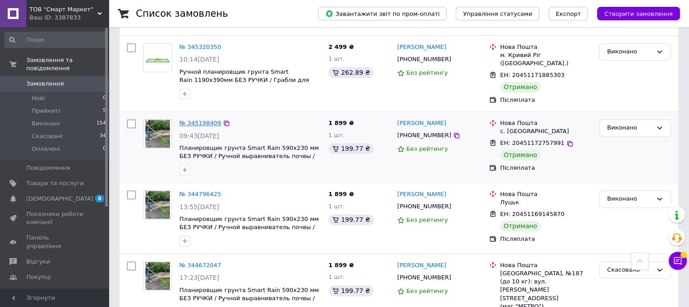
click at [200, 120] on link "№ 345198409" at bounding box center [200, 123] width 42 height 7
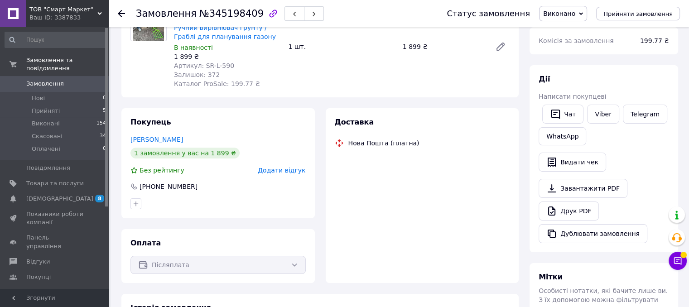
scroll to position [264, 0]
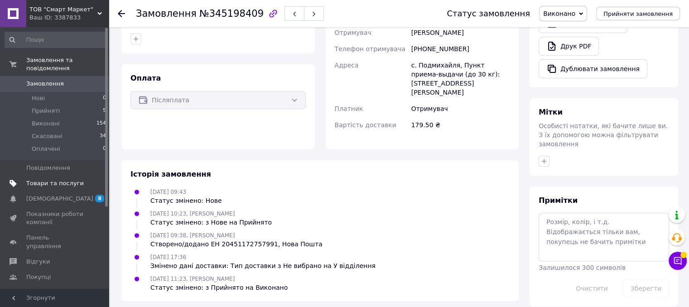
click at [56, 179] on span "Товари та послуги" at bounding box center [54, 183] width 57 height 8
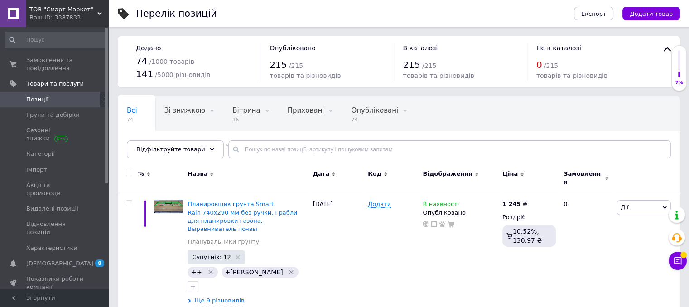
scroll to position [147, 0]
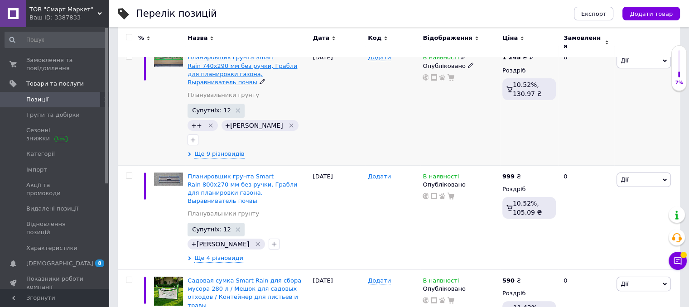
click at [239, 64] on span "Планировщик грунта Smart Rain 740х290 мм без ручки, Грабли для планировки газон…" at bounding box center [242, 70] width 110 height 32
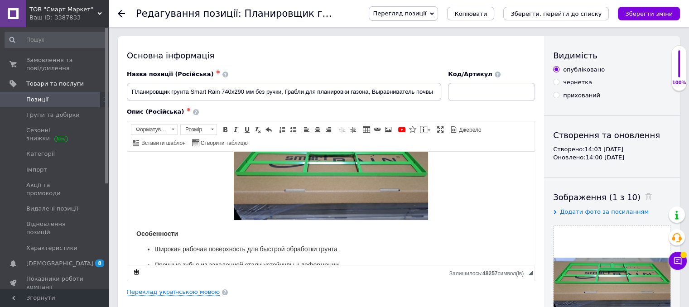
scroll to position [190, 0]
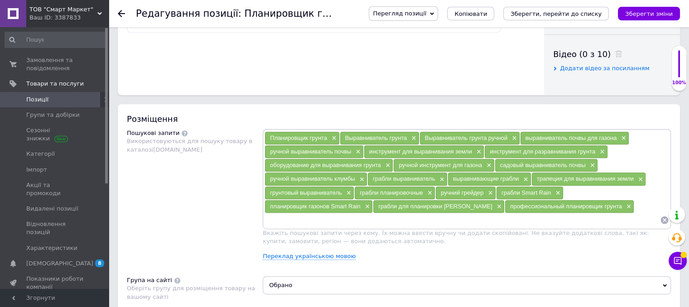
click at [368, 172] on div "грабли выравниватель ×" at bounding box center [407, 178] width 79 height 13
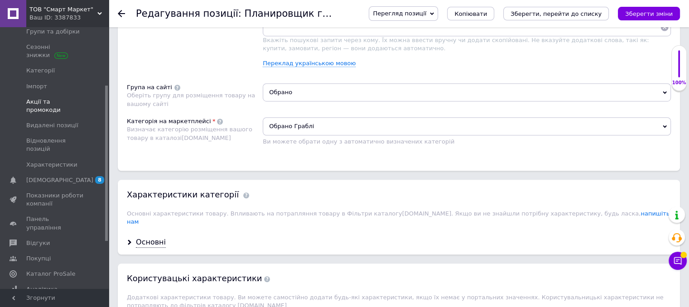
scroll to position [121, 0]
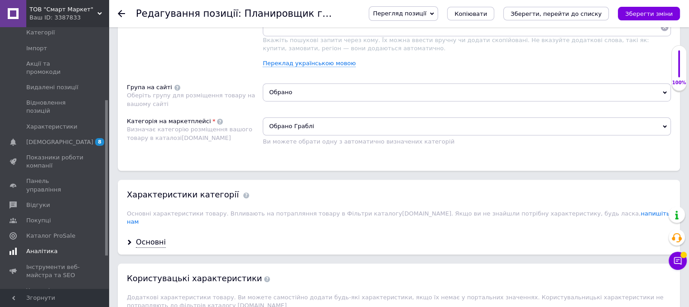
click at [51, 247] on span "Аналітика" at bounding box center [41, 251] width 31 height 8
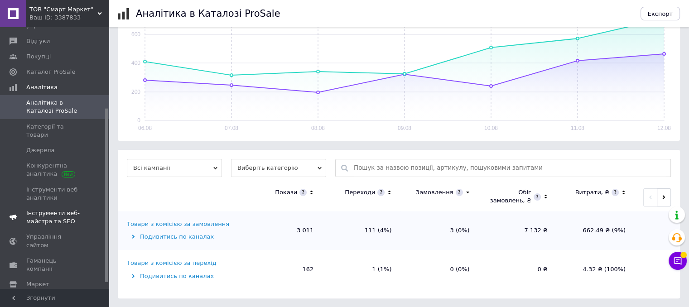
scroll to position [156, 0]
click at [42, 162] on span "Конкурентна аналітика" at bounding box center [54, 170] width 57 height 16
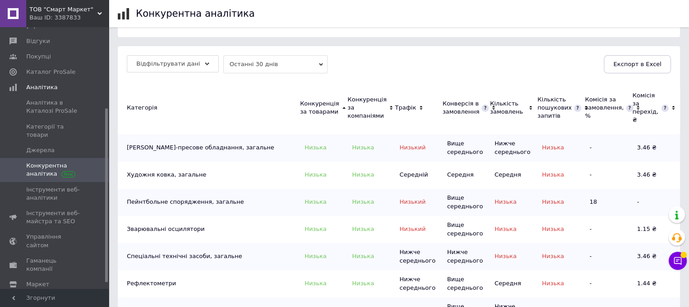
scroll to position [167, 0]
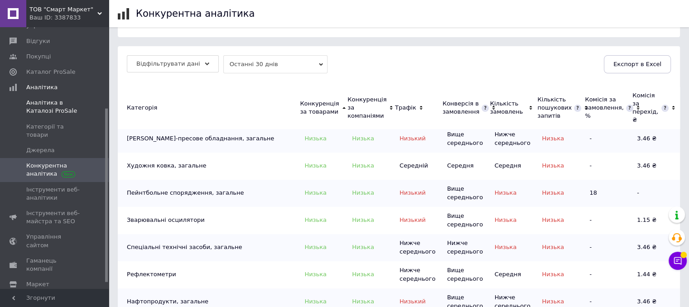
click at [53, 99] on span "Аналітика в Каталозі ProSale" at bounding box center [54, 107] width 57 height 16
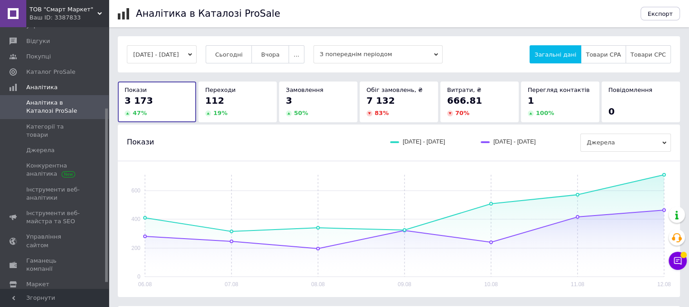
click at [233, 137] on div "Покази 06.08.2025 - 12.08.2025 30.07.2025 - 05.08.2025 Джерела" at bounding box center [399, 143] width 544 height 18
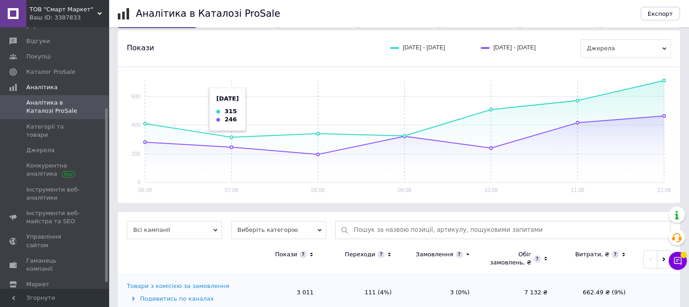
scroll to position [156, 0]
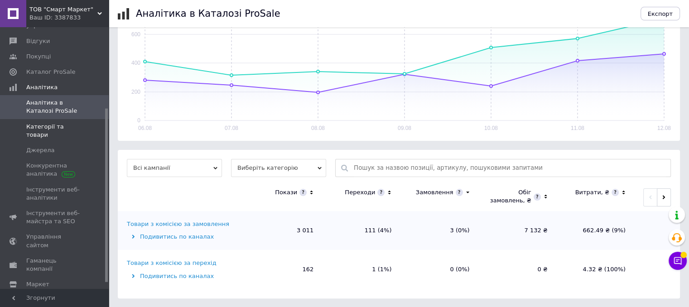
click at [61, 123] on span "Категорії та товари" at bounding box center [54, 131] width 57 height 16
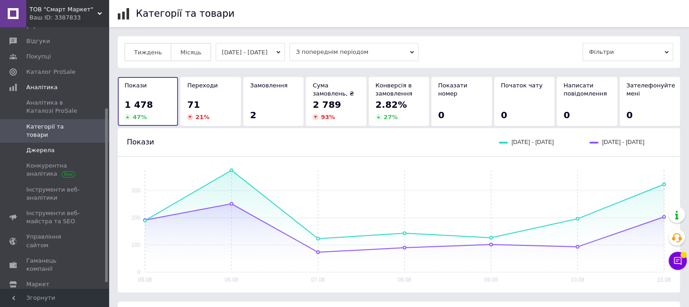
click at [49, 146] on span "Джерела" at bounding box center [40, 150] width 28 height 8
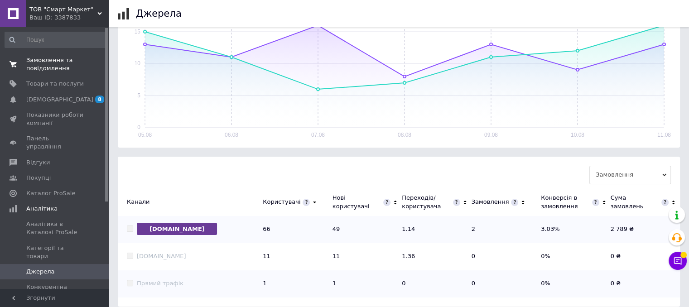
click at [47, 63] on span "Замовлення та повідомлення" at bounding box center [54, 64] width 57 height 16
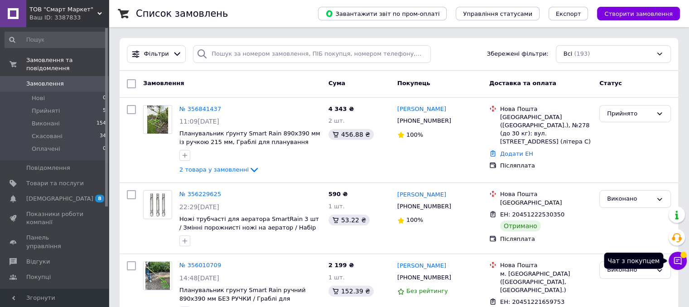
click at [677, 267] on button "Чат з покупцем" at bounding box center [677, 261] width 18 height 18
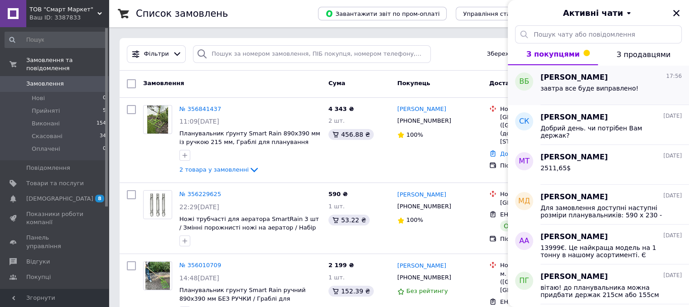
click at [605, 90] on span "завтра все буде виправлено!" at bounding box center [589, 88] width 98 height 7
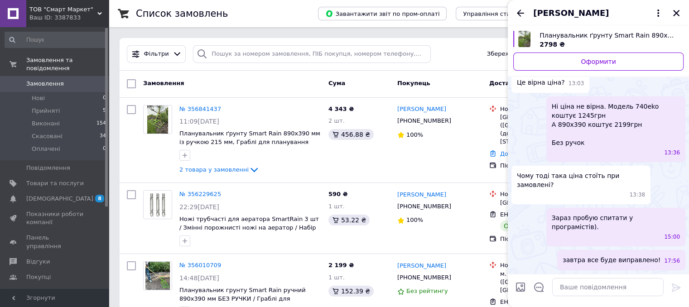
scroll to position [181, 0]
click at [676, 15] on icon "Закрити" at bounding box center [676, 13] width 8 height 8
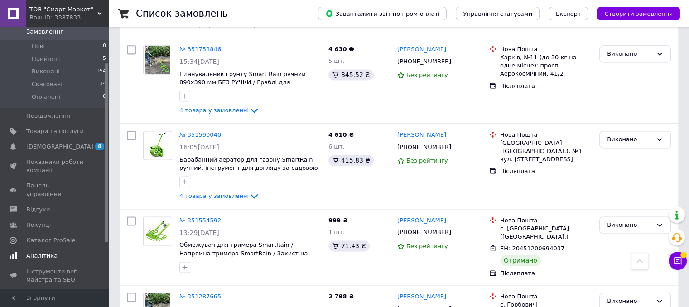
scroll to position [53, 0]
click at [54, 251] on span "Аналітика" at bounding box center [54, 255] width 57 height 8
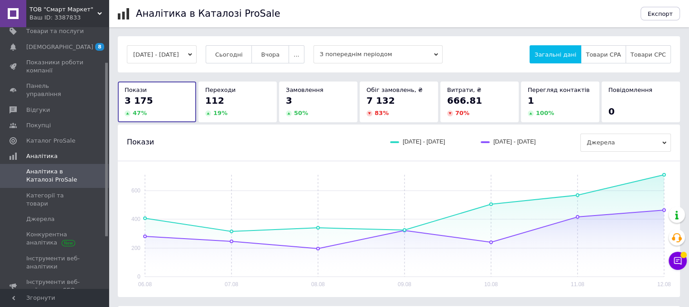
click at [182, 60] on button "06.08.2025 - 12.08.2025" at bounding box center [162, 54] width 70 height 18
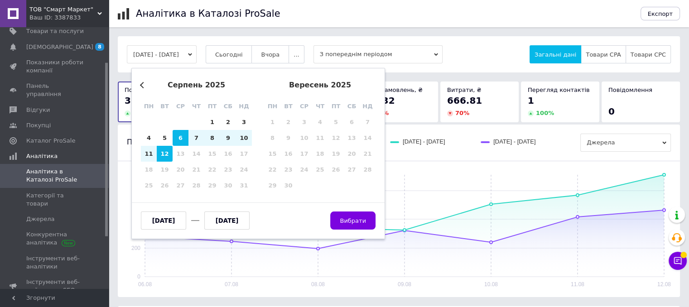
click at [257, 88] on div "Previous Month серпень 2025 пн вт ср чт пт сб нд 28 29 30 31 1 2 3 4 5 6 7 8 9 …" at bounding box center [258, 153] width 254 height 171
click at [139, 84] on div "Previous Month серпень 2025 пн вт ср чт пт сб нд 28 29 30 31 1 2 3 4 5 6 7 8 9 …" at bounding box center [258, 153] width 254 height 171
click at [170, 220] on input "[DATE]" at bounding box center [163, 220] width 45 height 18
click at [150, 220] on input "[DATE]" at bounding box center [163, 220] width 45 height 18
click at [162, 220] on input "[DATE]" at bounding box center [163, 220] width 45 height 18
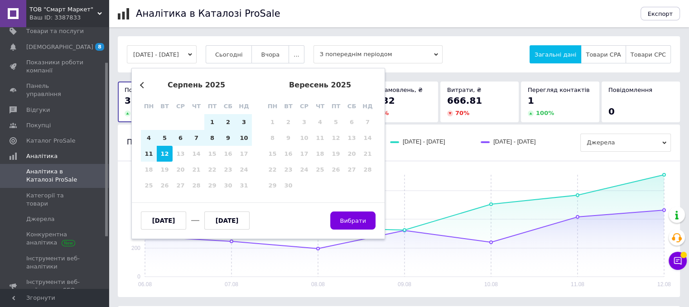
type input "[DATE]"
click at [216, 220] on input "[DATE]" at bounding box center [226, 220] width 45 height 18
type input "10.08.2025"
click at [359, 215] on button "Вибрати" at bounding box center [352, 220] width 45 height 18
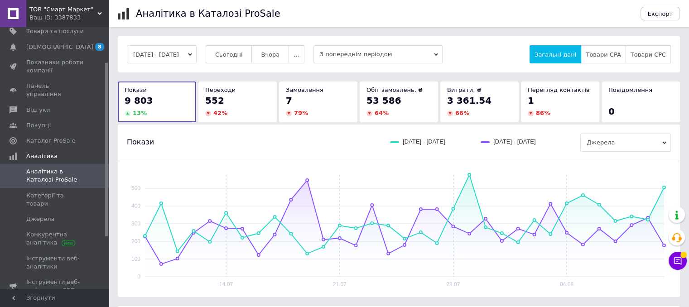
click at [46, 15] on div "Ваш ID: 3387833" at bounding box center [68, 18] width 79 height 8
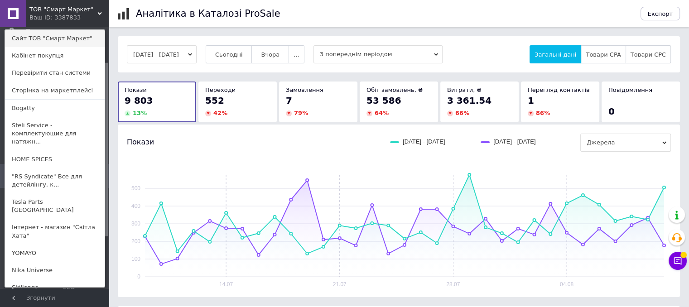
click at [48, 39] on link "Сайт ТОВ "Смарт Маркет"" at bounding box center [55, 38] width 100 height 17
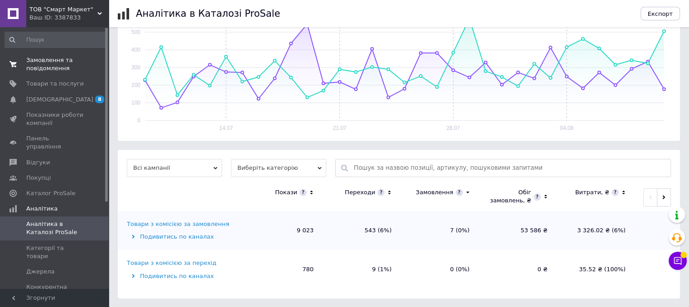
click at [71, 64] on span "Замовлення та повідомлення" at bounding box center [54, 64] width 57 height 16
